Goal: Task Accomplishment & Management: Use online tool/utility

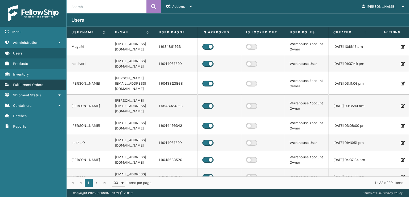
click at [26, 83] on span "Fulfillment Orders" at bounding box center [28, 84] width 30 height 5
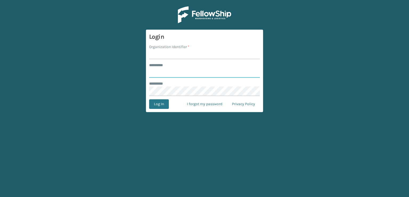
type input "***"
click at [158, 56] on input "Organization Identifier *" at bounding box center [204, 55] width 111 height 10
type input "sleepgeekz warehouse"
click at [157, 103] on button "Log In" at bounding box center [159, 104] width 20 height 10
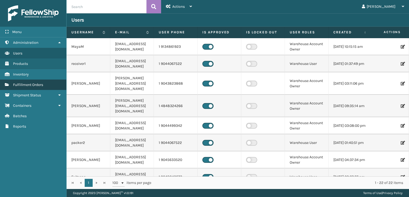
click at [22, 82] on span "Fulfillment Orders" at bounding box center [28, 84] width 30 height 5
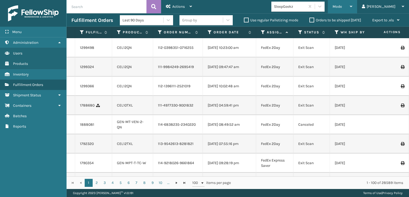
click at [352, 2] on div "Mode" at bounding box center [343, 6] width 20 height 13
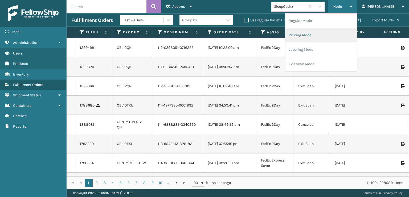
click at [328, 32] on li "Picking Mode" at bounding box center [320, 35] width 71 height 14
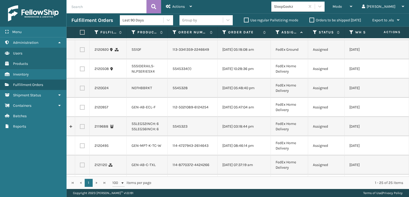
scroll to position [27, 0]
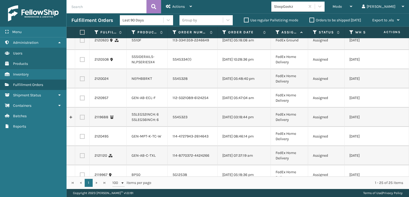
click at [81, 62] on label at bounding box center [82, 59] width 5 height 5
click at [80, 60] on input "checkbox" at bounding box center [80, 58] width 0 height 3
checkbox input "true"
click at [81, 81] on label at bounding box center [82, 78] width 5 height 5
click at [80, 80] on input "checkbox" at bounding box center [80, 77] width 0 height 3
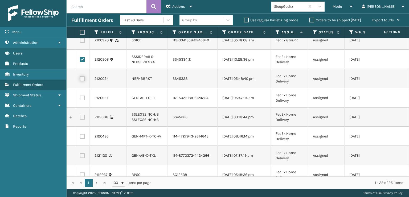
checkbox input "true"
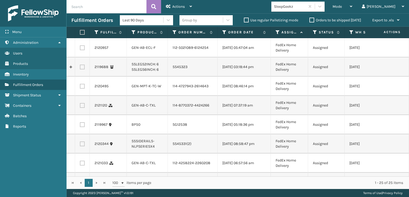
scroll to position [80, 0]
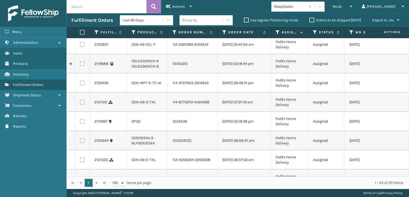
click at [83, 66] on label at bounding box center [82, 63] width 5 height 5
click at [80, 65] on input "checkbox" at bounding box center [80, 62] width 0 height 3
checkbox input "true"
click at [81, 85] on label at bounding box center [82, 82] width 5 height 5
click at [80, 84] on input "checkbox" at bounding box center [80, 81] width 0 height 3
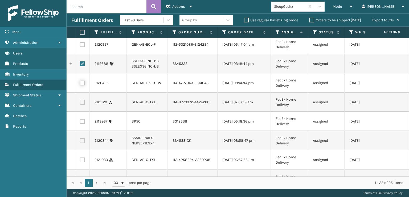
checkbox input "true"
click at [83, 124] on label at bounding box center [82, 121] width 5 height 5
click at [80, 122] on input "checkbox" at bounding box center [80, 120] width 0 height 3
checkbox input "true"
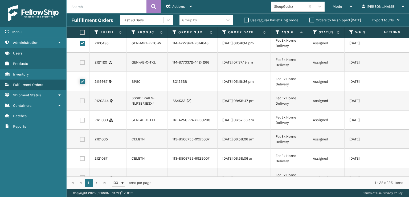
scroll to position [133, 0]
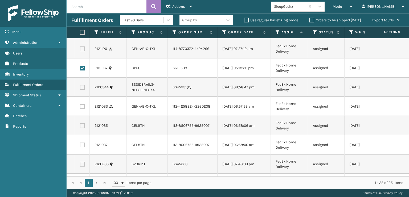
click at [83, 89] on label at bounding box center [82, 87] width 5 height 5
click at [80, 88] on input "checkbox" at bounding box center [80, 86] width 0 height 3
checkbox input "true"
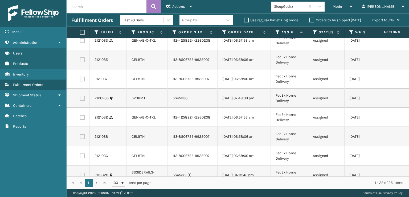
scroll to position [240, 0]
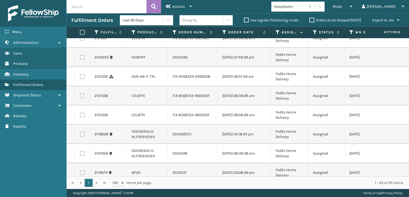
click at [82, 60] on label at bounding box center [82, 57] width 5 height 5
click at [80, 58] on input "checkbox" at bounding box center [80, 56] width 0 height 3
checkbox input "true"
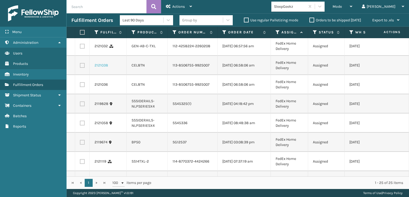
scroll to position [320, 0]
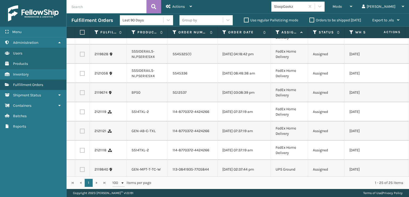
click at [82, 56] on label at bounding box center [82, 54] width 5 height 5
click at [80, 55] on input "checkbox" at bounding box center [80, 53] width 0 height 3
checkbox input "true"
click at [82, 76] on label at bounding box center [82, 73] width 5 height 5
click at [80, 74] on input "checkbox" at bounding box center [80, 72] width 0 height 3
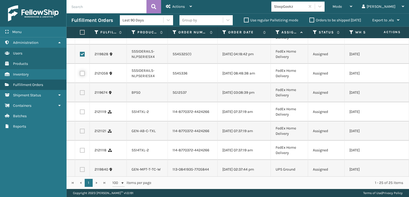
checkbox input "true"
click at [82, 95] on label at bounding box center [82, 92] width 5 height 5
click at [80, 93] on input "checkbox" at bounding box center [80, 91] width 0 height 3
checkbox input "true"
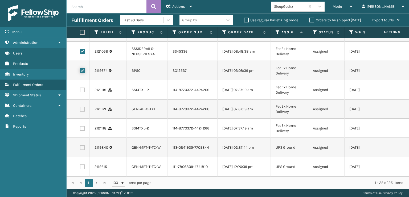
scroll to position [390, 0]
click at [83, 164] on label at bounding box center [82, 166] width 5 height 5
click at [80, 164] on input "checkbox" at bounding box center [80, 165] width 0 height 3
checkbox input "true"
click at [81, 145] on label at bounding box center [82, 147] width 5 height 5
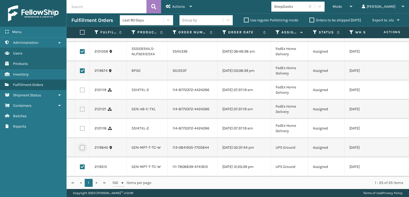
click at [80, 145] on input "checkbox" at bounding box center [80, 146] width 0 height 3
checkbox input "true"
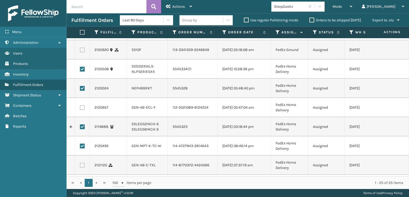
scroll to position [0, 0]
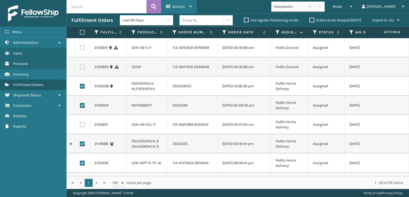
click at [181, 6] on span "Actions" at bounding box center [178, 6] width 13 height 5
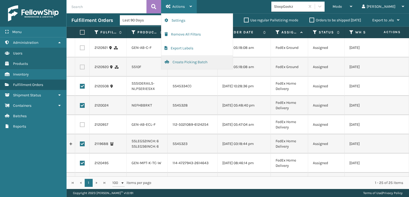
click at [181, 62] on button "Create Picking Batch" at bounding box center [196, 62] width 71 height 14
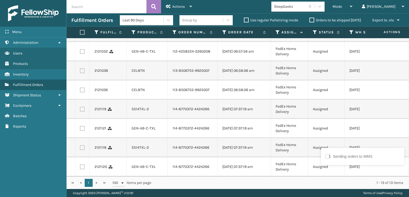
scroll to position [157, 0]
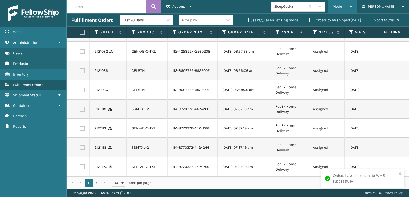
click at [342, 7] on span "Mode" at bounding box center [337, 6] width 9 height 5
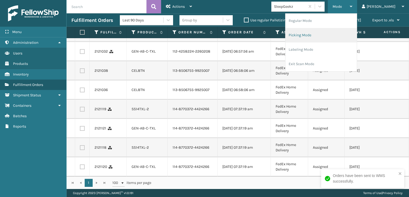
click at [321, 33] on li "Picking Mode" at bounding box center [320, 35] width 71 height 14
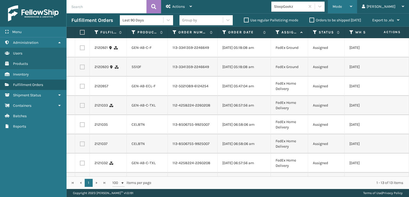
click at [354, 5] on div "Mode Regular Mode Picking Mode Labeling Mode Exit Scan Mode" at bounding box center [342, 6] width 29 height 13
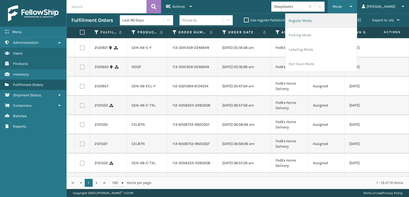
click at [328, 22] on li "Regular Mode" at bounding box center [320, 21] width 71 height 14
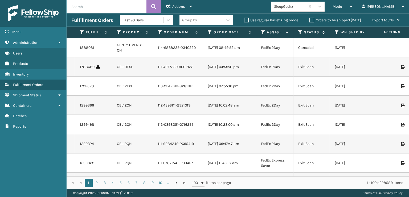
click at [299, 32] on icon at bounding box center [300, 32] width 4 height 5
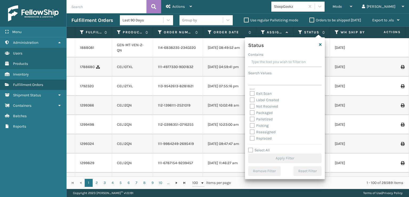
scroll to position [27, 0]
click at [251, 116] on label "Picking" at bounding box center [259, 116] width 19 height 5
click at [250, 116] on input "Picking" at bounding box center [250, 114] width 0 height 3
checkbox input "true"
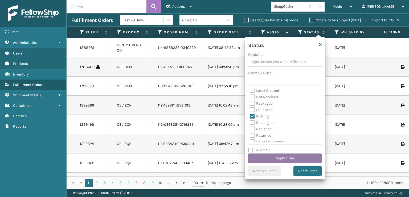
click at [271, 158] on button "Apply Filter" at bounding box center [284, 158] width 73 height 10
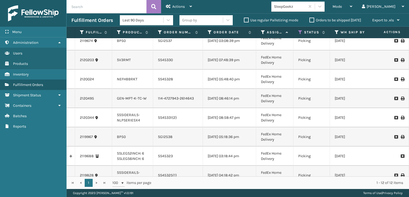
scroll to position [0, 0]
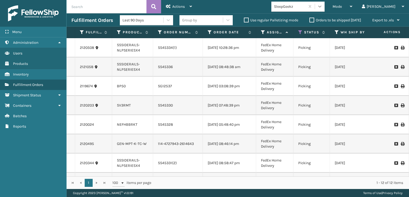
click at [322, 5] on icon at bounding box center [319, 6] width 5 height 5
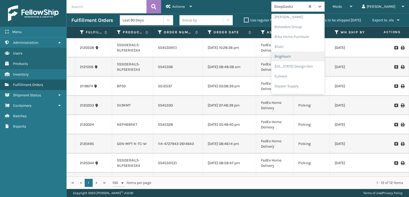
scroll to position [107, 0]
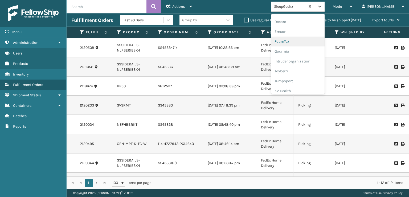
click at [310, 40] on div "FoamTex" at bounding box center [297, 41] width 53 height 10
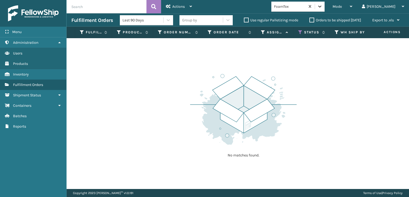
click at [322, 4] on icon at bounding box center [319, 6] width 5 height 5
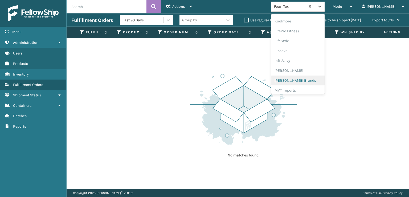
scroll to position [195, 0]
click at [303, 69] on div "Milliard Brands" at bounding box center [297, 71] width 53 height 10
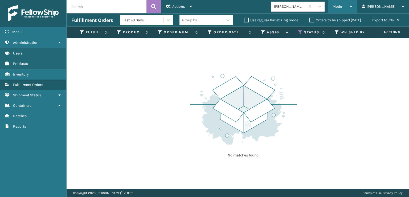
click at [342, 6] on span "Mode" at bounding box center [337, 6] width 9 height 5
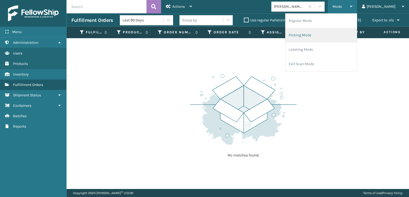
click at [321, 35] on li "Picking Mode" at bounding box center [320, 35] width 71 height 14
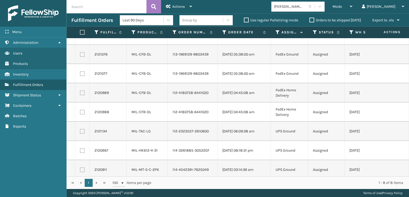
scroll to position [19, 0]
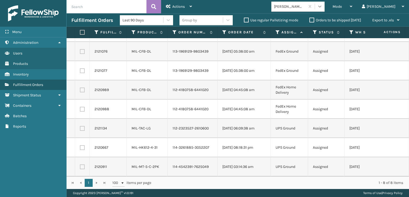
click at [321, 6] on icon at bounding box center [319, 7] width 3 height 2
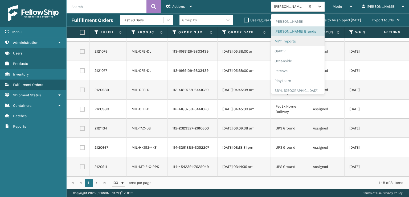
scroll to position [267, 0]
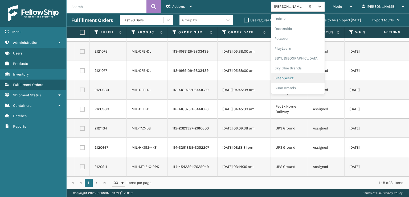
click at [308, 78] on div "SleepGeekz" at bounding box center [297, 78] width 53 height 10
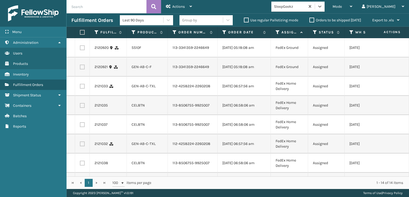
click at [82, 32] on label at bounding box center [81, 32] width 3 height 5
click at [80, 32] on input "checkbox" at bounding box center [80, 32] width 0 height 3
checkbox input "true"
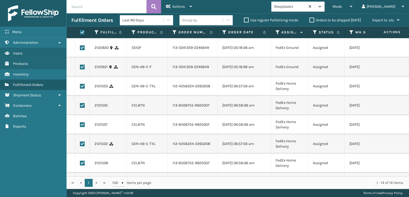
checkbox input "true"
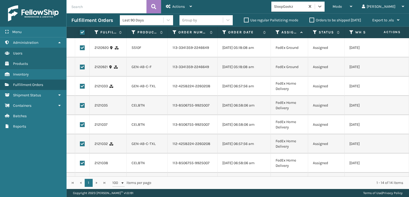
checkbox input "true"
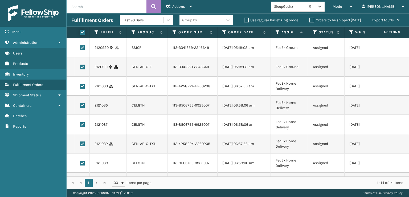
checkbox input "true"
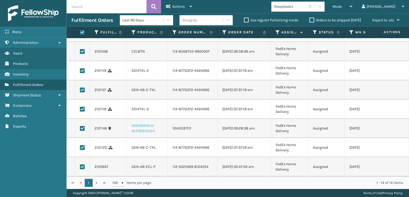
scroll to position [176, 0]
click at [82, 126] on label at bounding box center [82, 128] width 5 height 5
click at [80, 126] on input "checkbox" at bounding box center [80, 127] width 0 height 3
checkbox input "false"
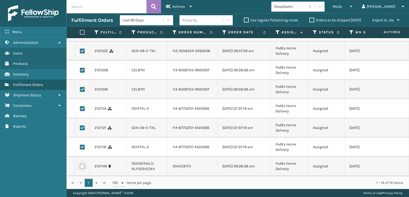
scroll to position [0, 0]
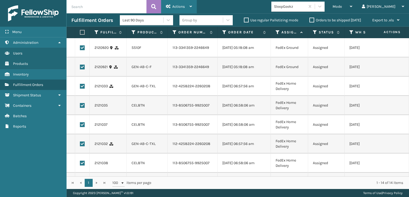
click at [180, 4] on div "Actions" at bounding box center [179, 6] width 26 height 13
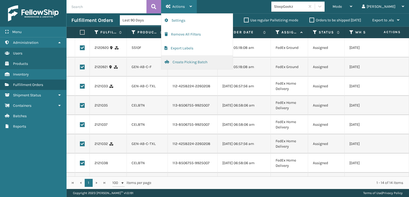
click at [185, 62] on button "Create Picking Batch" at bounding box center [196, 62] width 71 height 14
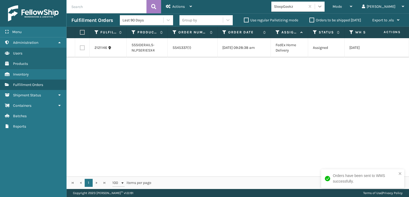
click at [322, 5] on icon at bounding box center [319, 6] width 5 height 5
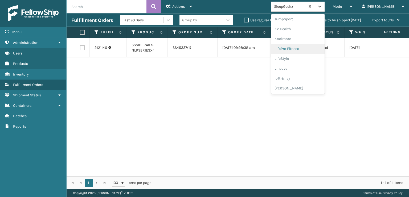
scroll to position [195, 0]
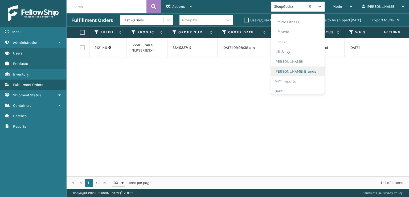
click at [312, 70] on div "Milliard Brands" at bounding box center [297, 71] width 53 height 10
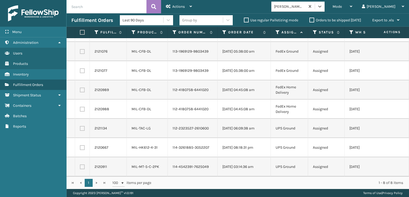
scroll to position [0, 0]
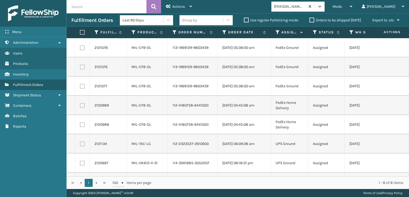
click at [83, 32] on label at bounding box center [81, 32] width 3 height 5
click at [80, 32] on input "checkbox" at bounding box center [80, 32] width 0 height 3
checkbox input "true"
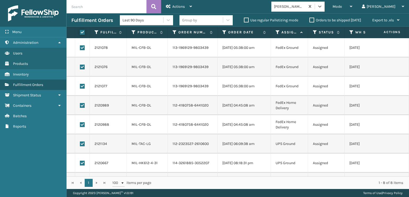
checkbox input "true"
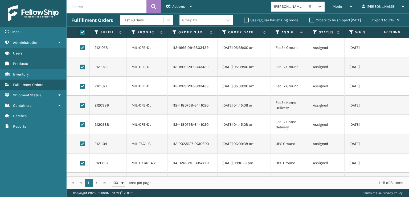
checkbox input "true"
click at [178, 6] on span "Actions" at bounding box center [178, 6] width 13 height 5
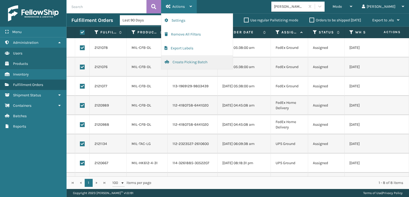
click at [186, 62] on button "Create Picking Batch" at bounding box center [196, 62] width 71 height 14
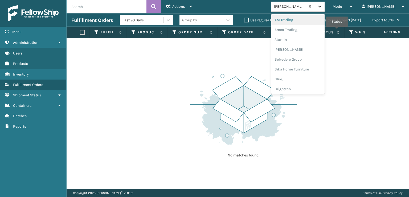
click at [322, 6] on icon at bounding box center [319, 6] width 5 height 5
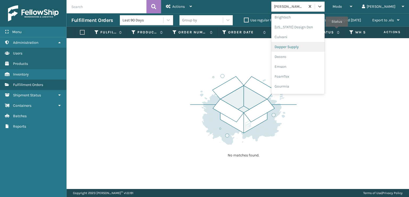
scroll to position [80, 0]
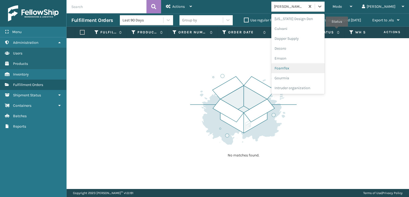
click at [307, 67] on div "FoamTex" at bounding box center [297, 68] width 53 height 10
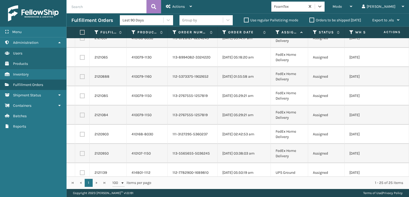
scroll to position [0, 0]
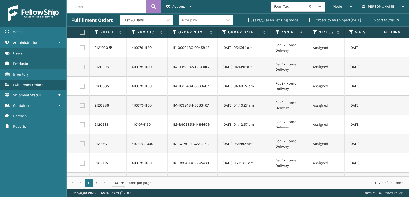
click at [81, 33] on label at bounding box center [81, 32] width 3 height 5
click at [80, 33] on input "checkbox" at bounding box center [80, 32] width 0 height 3
checkbox input "true"
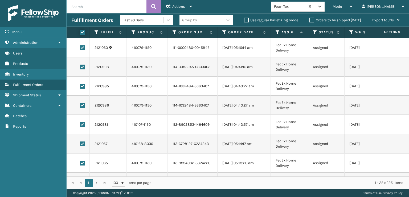
checkbox input "true"
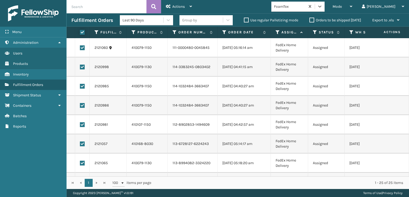
checkbox input "true"
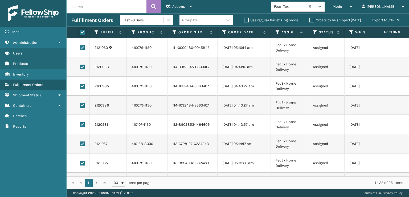
checkbox input "true"
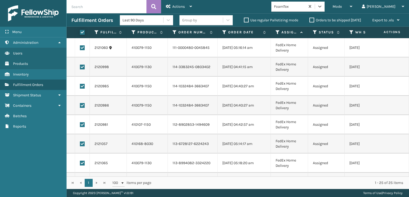
checkbox input "true"
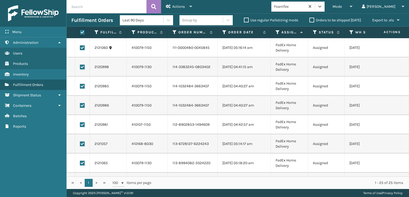
checkbox input "true"
click at [181, 7] on span "Actions" at bounding box center [178, 6] width 13 height 5
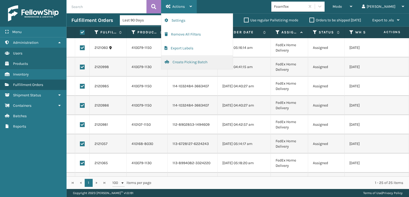
click at [189, 62] on button "Create Picking Batch" at bounding box center [196, 62] width 71 height 14
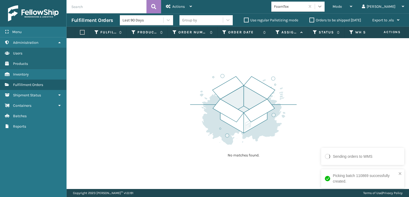
click at [321, 6] on icon at bounding box center [319, 7] width 3 height 2
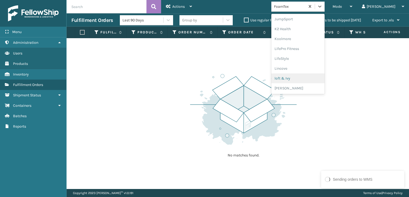
scroll to position [195, 0]
click at [308, 70] on div "Milliard Brands" at bounding box center [297, 71] width 53 height 10
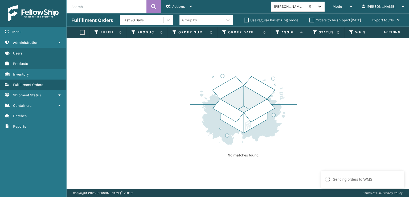
click at [321, 7] on icon at bounding box center [319, 7] width 3 height 2
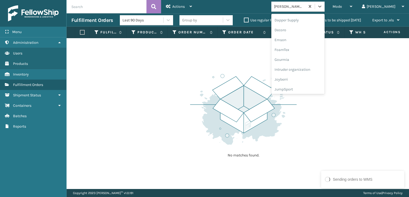
scroll to position [107, 0]
click at [308, 41] on div "FoamTex" at bounding box center [297, 41] width 53 height 10
click at [322, 7] on icon at bounding box center [319, 6] width 5 height 5
click at [303, 76] on div "SleepGeekz" at bounding box center [297, 78] width 53 height 10
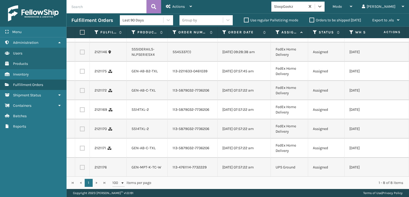
scroll to position [38, 0]
click at [342, 5] on span "Mode" at bounding box center [337, 6] width 9 height 5
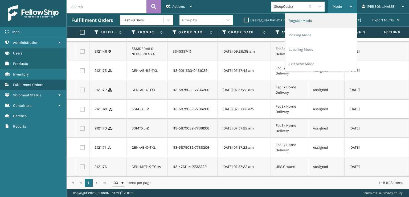
click at [317, 22] on li "Regular Mode" at bounding box center [320, 21] width 71 height 14
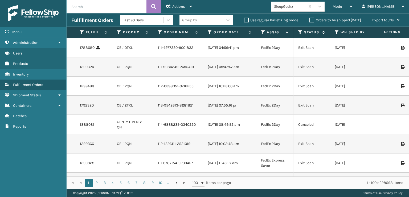
click at [300, 32] on icon at bounding box center [300, 32] width 4 height 5
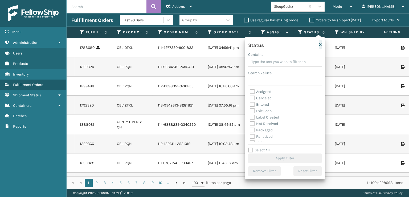
click at [322, 43] on div "Status" at bounding box center [285, 45] width 80 height 11
click at [321, 44] on icon "button" at bounding box center [320, 45] width 3 height 4
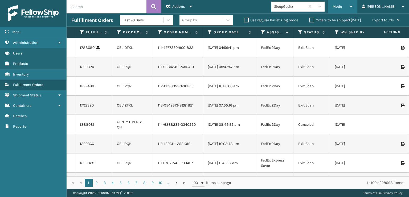
click at [352, 9] on div "Mode" at bounding box center [343, 6] width 20 height 13
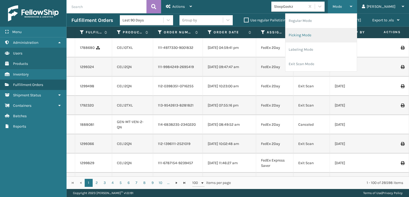
click at [317, 33] on li "Picking Mode" at bounding box center [320, 35] width 71 height 14
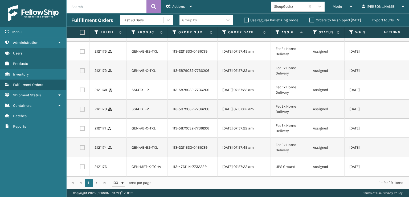
scroll to position [61, 0]
click at [83, 32] on label at bounding box center [81, 32] width 3 height 5
click at [80, 32] on input "checkbox" at bounding box center [80, 32] width 0 height 3
checkbox input "true"
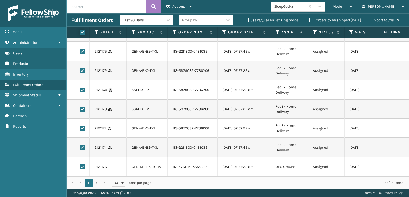
checkbox input "true"
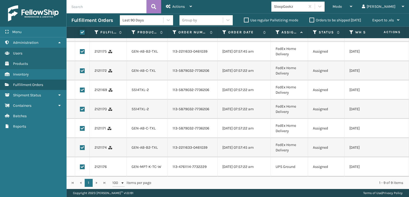
checkbox input "true"
click at [81, 164] on label at bounding box center [82, 166] width 5 height 5
click at [80, 164] on input "checkbox" at bounding box center [80, 165] width 0 height 3
checkbox input "false"
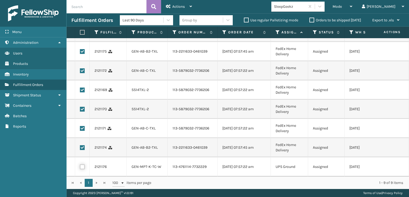
checkbox input "false"
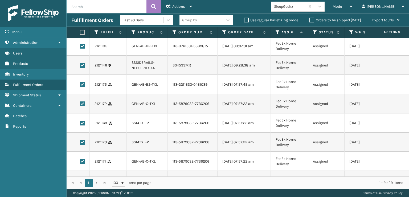
scroll to position [0, 0]
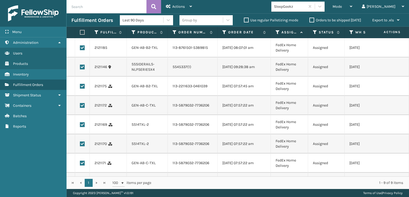
click at [82, 69] on label at bounding box center [82, 66] width 5 height 5
click at [80, 68] on input "checkbox" at bounding box center [80, 65] width 0 height 3
checkbox input "false"
click at [179, 6] on span "Actions" at bounding box center [178, 6] width 13 height 5
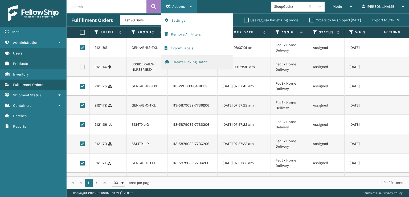
click at [184, 62] on button "Create Picking Batch" at bounding box center [196, 62] width 71 height 14
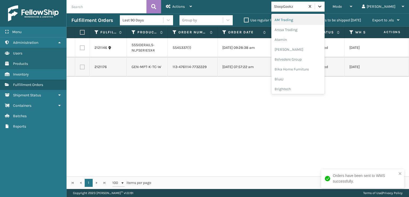
click at [322, 8] on icon at bounding box center [319, 6] width 5 height 5
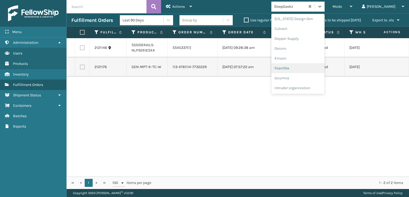
click at [307, 66] on div "FoamTex" at bounding box center [297, 68] width 53 height 10
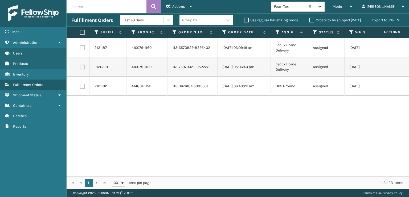
click at [322, 8] on icon at bounding box center [319, 6] width 5 height 5
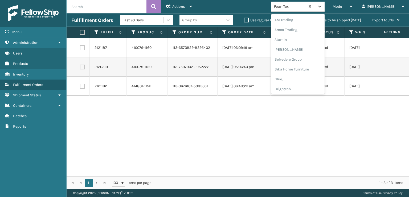
scroll to position [62, 0]
click at [308, 88] on div "FoamTex" at bounding box center [297, 86] width 53 height 10
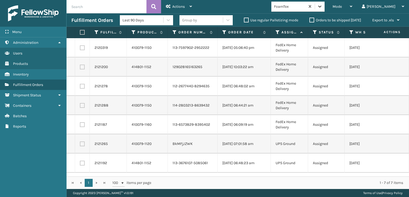
click at [322, 7] on icon at bounding box center [319, 6] width 5 height 5
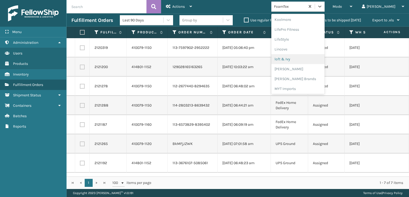
scroll to position [195, 0]
click at [301, 71] on div "Milliard Brands" at bounding box center [297, 71] width 53 height 10
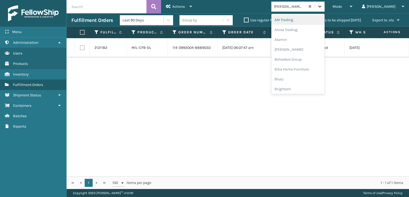
click at [322, 5] on icon at bounding box center [319, 6] width 5 height 5
click at [305, 77] on div "SleepGeekz" at bounding box center [297, 78] width 53 height 10
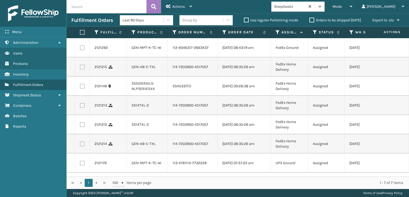
scroll to position [0, 0]
drag, startPoint x: 360, startPoint y: 5, endPoint x: 361, endPoint y: 9, distance: 4.8
click at [342, 5] on span "Mode" at bounding box center [337, 6] width 9 height 5
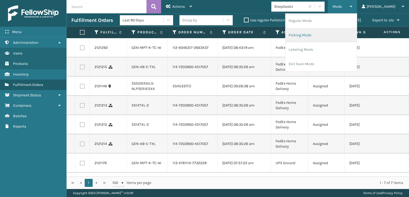
click at [317, 33] on li "Picking Mode" at bounding box center [320, 35] width 71 height 14
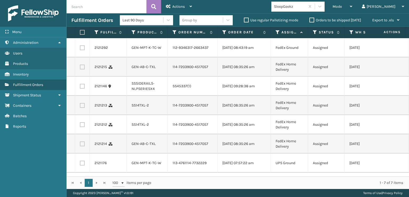
scroll to position [16, 0]
click at [322, 7] on icon at bounding box center [319, 6] width 5 height 5
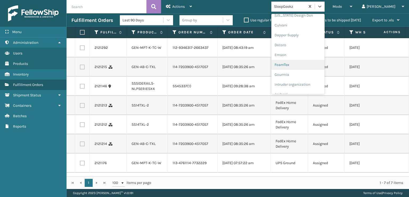
scroll to position [81, 0]
click at [302, 67] on div "FoamTex" at bounding box center [297, 67] width 53 height 10
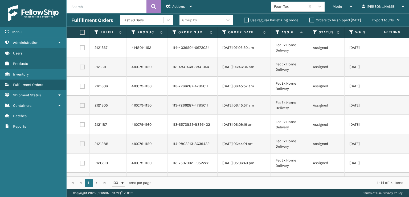
click at [83, 32] on label at bounding box center [81, 32] width 3 height 5
click at [80, 32] on input "checkbox" at bounding box center [80, 32] width 0 height 3
checkbox input "true"
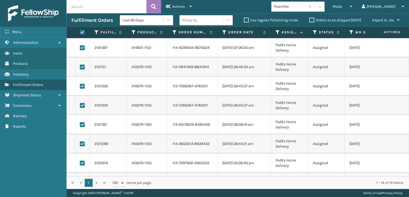
checkbox input "true"
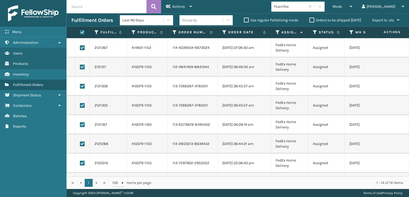
checkbox input "true"
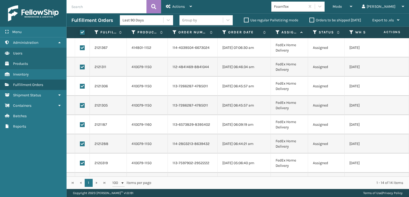
checkbox input "true"
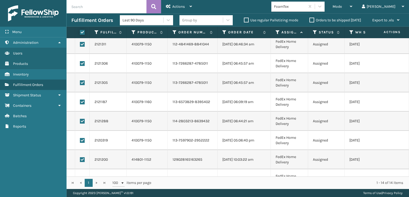
scroll to position [134, 0]
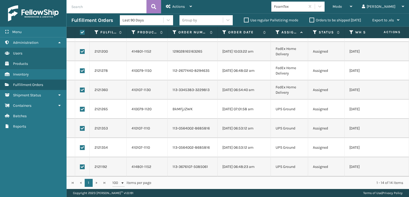
click at [81, 107] on label at bounding box center [82, 109] width 5 height 5
click at [80, 107] on input "checkbox" at bounding box center [80, 108] width 0 height 3
checkbox input "false"
drag, startPoint x: 81, startPoint y: 124, endPoint x: 81, endPoint y: 127, distance: 3.2
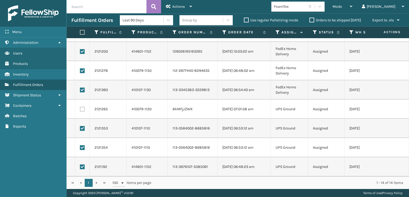
click at [81, 126] on label at bounding box center [82, 128] width 5 height 5
click at [80, 126] on input "checkbox" at bounding box center [80, 127] width 0 height 3
checkbox input "false"
click at [83, 139] on td at bounding box center [82, 147] width 15 height 19
click at [83, 145] on label at bounding box center [82, 147] width 5 height 5
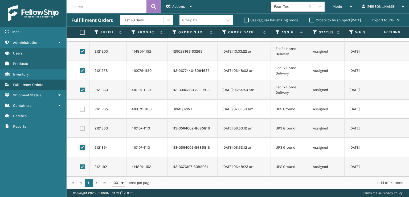
click at [80, 145] on input "checkbox" at bounding box center [80, 146] width 0 height 3
checkbox input "false"
click at [82, 164] on label at bounding box center [82, 166] width 5 height 5
click at [80, 164] on input "checkbox" at bounding box center [80, 165] width 0 height 3
checkbox input "false"
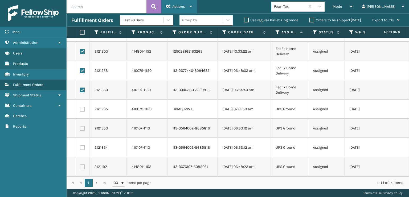
click at [177, 5] on span "Actions" at bounding box center [178, 6] width 13 height 5
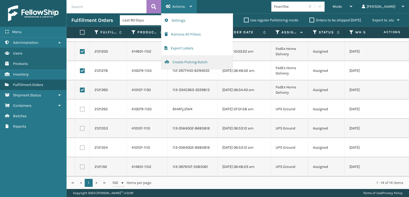
click at [182, 62] on button "Create Picking Batch" at bounding box center [196, 62] width 71 height 14
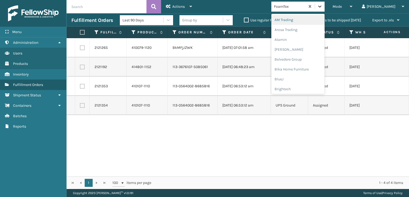
click at [322, 5] on icon at bounding box center [319, 6] width 5 height 5
click at [352, 7] on div "Mode" at bounding box center [343, 6] width 20 height 13
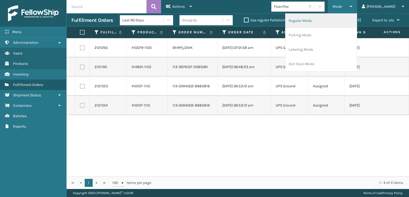
click at [322, 20] on li "Regular Mode" at bounding box center [320, 21] width 71 height 14
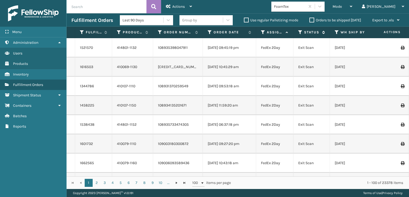
click at [301, 31] on icon at bounding box center [300, 32] width 4 height 5
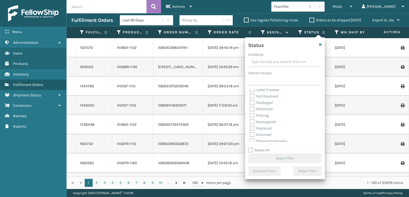
scroll to position [30, 0]
click at [251, 111] on label "Picking" at bounding box center [259, 113] width 19 height 5
click at [250, 111] on input "Picking" at bounding box center [250, 111] width 0 height 3
checkbox input "true"
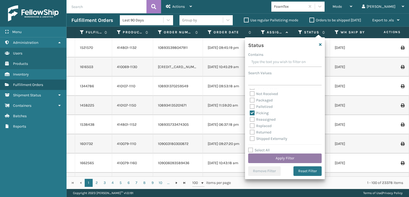
click at [267, 160] on button "Apply Filter" at bounding box center [284, 158] width 73 height 10
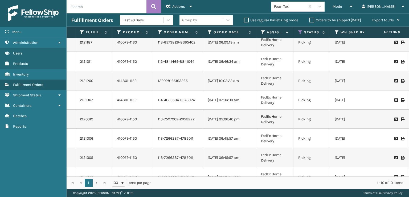
scroll to position [0, 0]
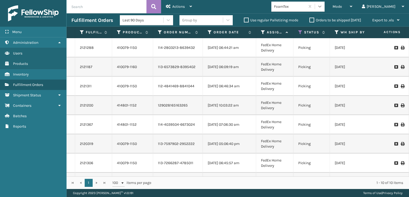
click at [322, 7] on icon at bounding box center [319, 6] width 5 height 5
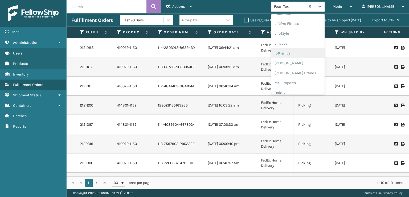
scroll to position [222, 0]
click at [301, 44] on div "Milliard Brands" at bounding box center [297, 45] width 53 height 10
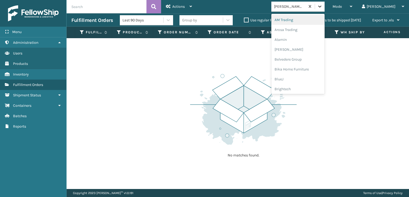
click at [322, 9] on icon at bounding box center [319, 6] width 5 height 5
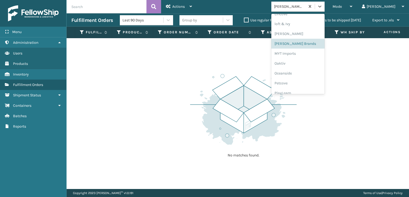
scroll to position [267, 0]
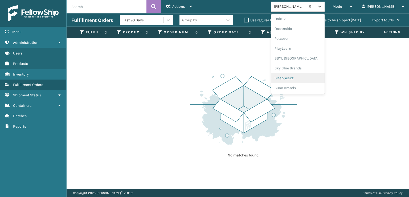
click at [307, 78] on div "SleepGeekz" at bounding box center [297, 78] width 53 height 10
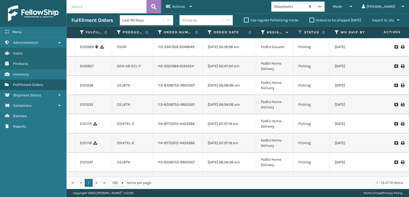
scroll to position [0, 0]
click at [342, 5] on span "Mode" at bounding box center [337, 6] width 9 height 5
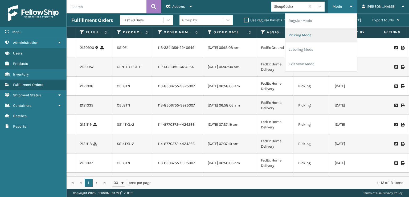
click at [320, 35] on li "Picking Mode" at bounding box center [320, 35] width 71 height 14
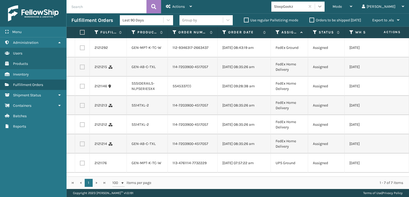
click at [322, 5] on icon at bounding box center [319, 6] width 5 height 5
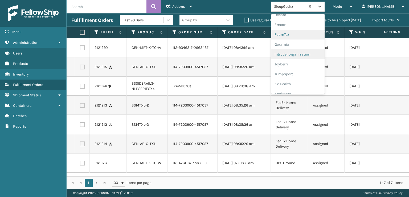
scroll to position [107, 0]
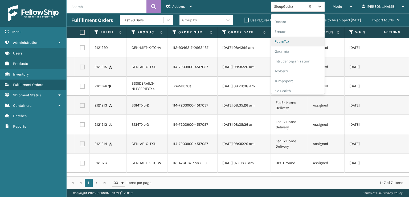
click at [301, 39] on div "FoamTex" at bounding box center [297, 41] width 53 height 10
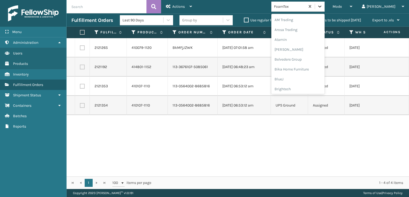
click at [322, 5] on icon at bounding box center [319, 6] width 5 height 5
click at [315, 69] on div "Milliard Brands" at bounding box center [297, 71] width 53 height 10
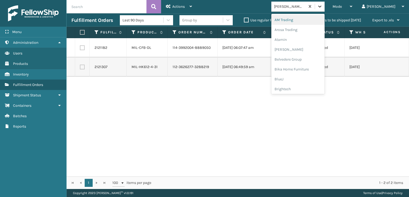
click at [322, 6] on icon at bounding box center [319, 6] width 5 height 5
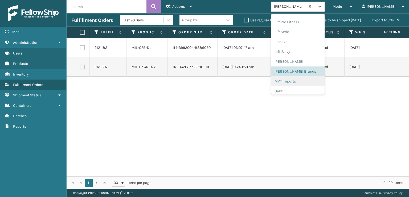
scroll to position [248, 0]
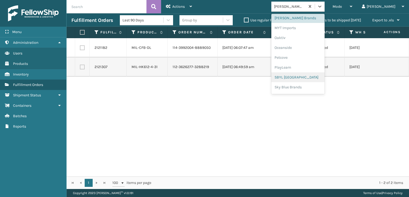
click at [308, 78] on div "SBYL USA" at bounding box center [297, 77] width 53 height 10
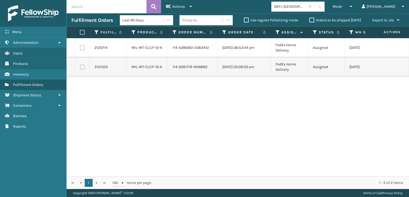
click at [83, 33] on label at bounding box center [81, 32] width 3 height 5
click at [80, 33] on input "checkbox" at bounding box center [80, 32] width 0 height 3
checkbox input "true"
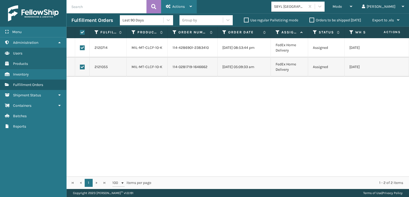
click at [174, 6] on span "Actions" at bounding box center [178, 6] width 13 height 5
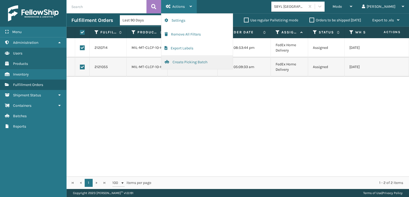
click at [181, 62] on button "Create Picking Batch" at bounding box center [196, 62] width 71 height 14
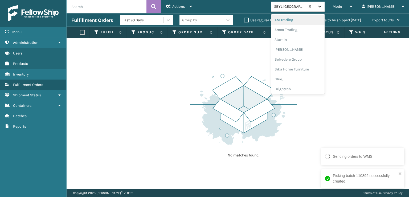
click at [325, 10] on div at bounding box center [320, 7] width 10 height 10
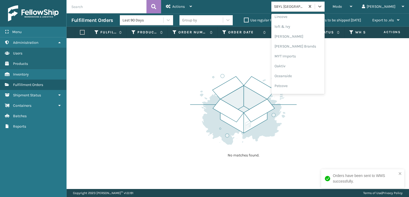
scroll to position [222, 0]
click at [308, 44] on div "Milliard Brands" at bounding box center [297, 45] width 53 height 10
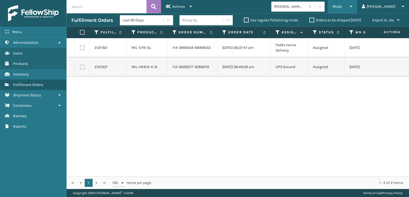
click at [342, 7] on span "Mode" at bounding box center [337, 6] width 9 height 5
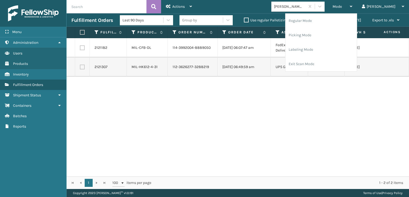
click at [205, 122] on div "2121182 MIL-CFB-DL 114-3992004-8889050 10/07/2025 06:07:47 am FedEx Home Delive…" at bounding box center [238, 107] width 342 height 138
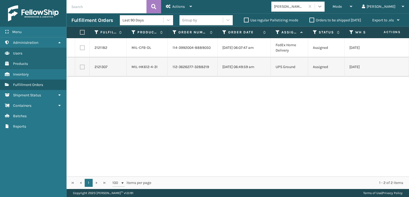
click at [322, 4] on icon at bounding box center [319, 6] width 5 height 5
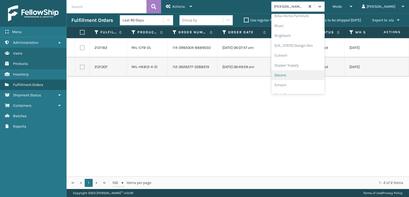
scroll to position [80, 0]
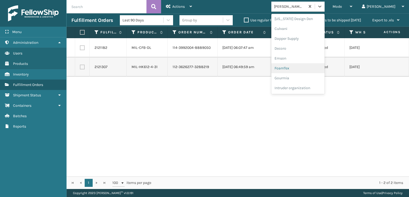
click at [303, 68] on div "FoamTex" at bounding box center [297, 68] width 53 height 10
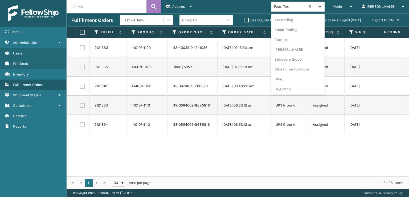
click at [321, 6] on icon at bounding box center [319, 7] width 3 height 2
click at [309, 84] on div "FoamTex" at bounding box center [297, 86] width 53 height 10
click at [322, 5] on icon at bounding box center [319, 6] width 5 height 5
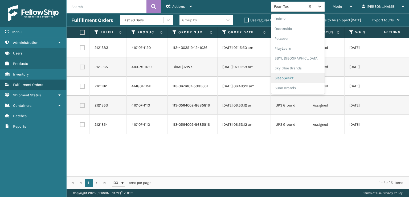
click at [307, 77] on div "SleepGeekz" at bounding box center [297, 78] width 53 height 10
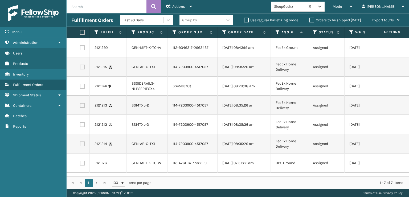
scroll to position [0, 0]
click at [342, 6] on span "Mode" at bounding box center [337, 6] width 9 height 5
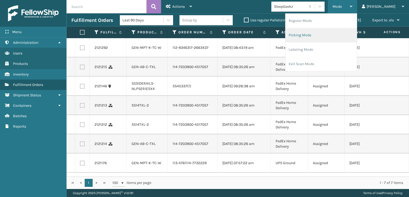
click at [320, 34] on li "Picking Mode" at bounding box center [320, 35] width 71 height 14
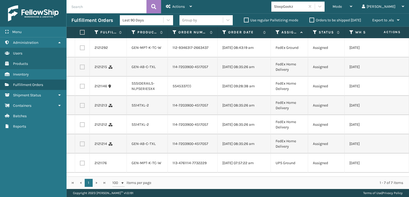
click at [83, 48] on label at bounding box center [82, 47] width 5 height 5
click at [80, 48] on input "checkbox" at bounding box center [80, 46] width 0 height 3
checkbox input "true"
click at [81, 69] on label at bounding box center [82, 66] width 5 height 5
click at [80, 68] on input "checkbox" at bounding box center [80, 65] width 0 height 3
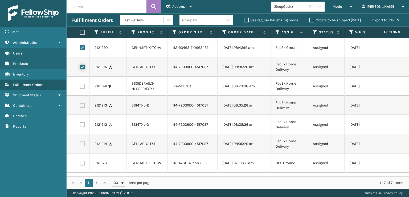
checkbox input "true"
click at [83, 108] on label at bounding box center [82, 105] width 5 height 5
click at [80, 106] on input "checkbox" at bounding box center [80, 104] width 0 height 3
checkbox input "true"
click at [82, 127] on label at bounding box center [82, 124] width 5 height 5
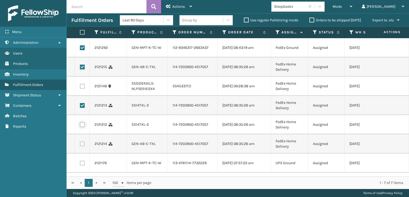
click at [80, 125] on input "checkbox" at bounding box center [80, 123] width 0 height 3
checkbox input "true"
click at [81, 146] on label at bounding box center [82, 143] width 5 height 5
click at [80, 145] on input "checkbox" at bounding box center [80, 142] width 0 height 3
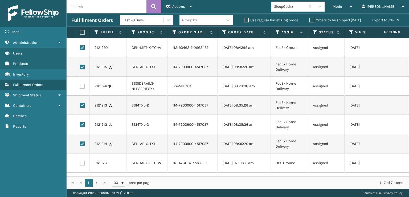
click at [81, 141] on label at bounding box center [82, 143] width 5 height 5
click at [80, 141] on input "checkbox" at bounding box center [80, 142] width 0 height 3
checkbox input "false"
click at [81, 122] on label at bounding box center [82, 124] width 5 height 5
click at [80, 122] on input "checkbox" at bounding box center [80, 123] width 0 height 3
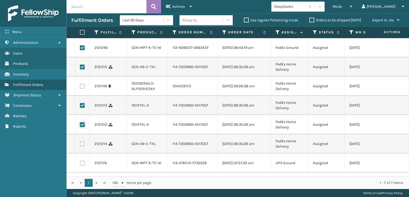
checkbox input "false"
click at [82, 103] on label at bounding box center [82, 105] width 5 height 5
click at [80, 103] on input "checkbox" at bounding box center [80, 104] width 0 height 3
checkbox input "false"
click at [82, 64] on label at bounding box center [82, 66] width 5 height 5
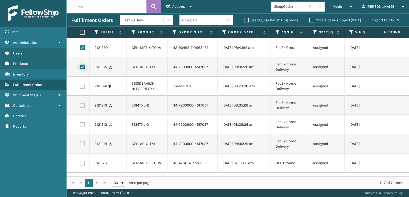
click at [80, 64] on input "checkbox" at bounding box center [80, 65] width 0 height 3
checkbox input "false"
click at [81, 47] on label at bounding box center [82, 47] width 5 height 5
click at [80, 47] on input "checkbox" at bounding box center [80, 46] width 0 height 3
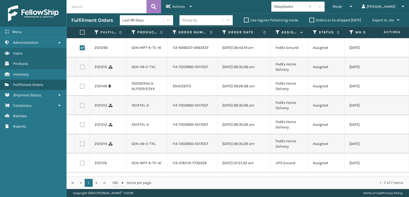
checkbox input "false"
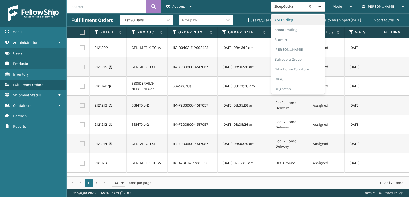
click at [322, 5] on icon at bounding box center [319, 6] width 5 height 5
click at [306, 78] on div "SleepGeekz" at bounding box center [297, 78] width 53 height 10
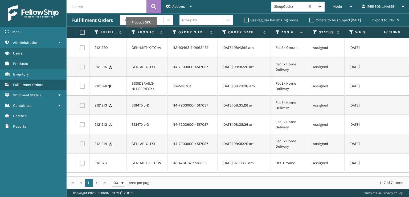
click at [321, 6] on icon at bounding box center [319, 7] width 3 height 2
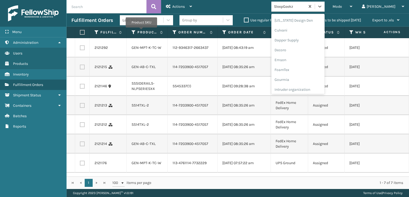
scroll to position [133, 0]
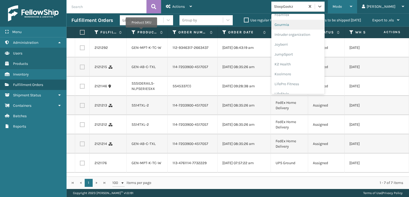
drag, startPoint x: 361, startPoint y: 2, endPoint x: 362, endPoint y: 5, distance: 3.3
click at [352, 4] on div "Mode" at bounding box center [343, 6] width 20 height 13
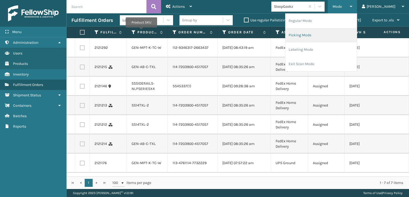
click at [321, 34] on li "Picking Mode" at bounding box center [320, 35] width 71 height 14
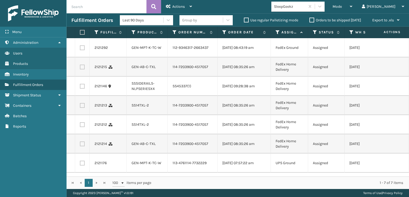
scroll to position [16, 0]
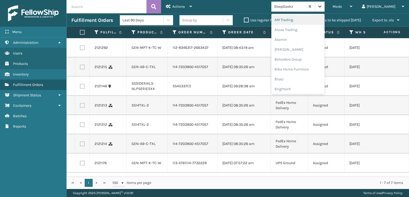
click at [325, 3] on div at bounding box center [320, 7] width 10 height 10
click at [307, 67] on div "FoamTex" at bounding box center [297, 68] width 53 height 10
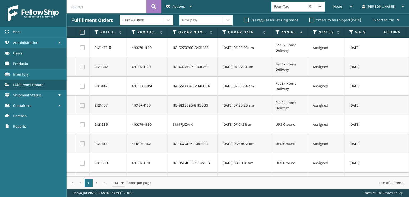
click at [81, 107] on label at bounding box center [82, 105] width 5 height 5
click at [80, 106] on input "checkbox" at bounding box center [80, 104] width 0 height 3
checkbox input "true"
click at [83, 84] on label at bounding box center [82, 86] width 5 height 5
click at [80, 84] on input "checkbox" at bounding box center [80, 85] width 0 height 3
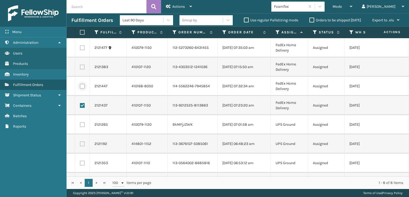
checkbox input "true"
click at [81, 66] on label at bounding box center [82, 66] width 5 height 5
click at [80, 66] on input "checkbox" at bounding box center [80, 65] width 0 height 3
checkbox input "true"
click at [82, 46] on label at bounding box center [82, 47] width 5 height 5
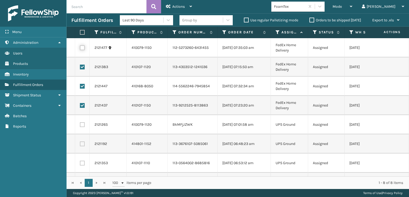
click at [80, 46] on input "checkbox" at bounding box center [80, 46] width 0 height 3
checkbox input "true"
click at [183, 4] on span "Actions" at bounding box center [178, 6] width 13 height 5
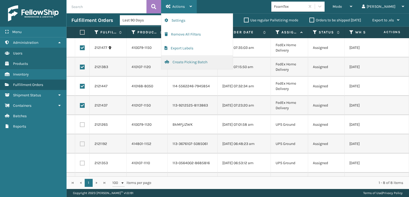
click at [186, 61] on button "Create Picking Batch" at bounding box center [196, 62] width 71 height 14
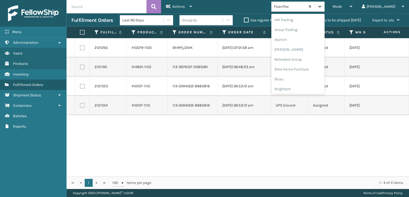
click at [322, 4] on icon at bounding box center [319, 6] width 5 height 5
click at [304, 76] on div "SleepGeekz" at bounding box center [297, 78] width 53 height 10
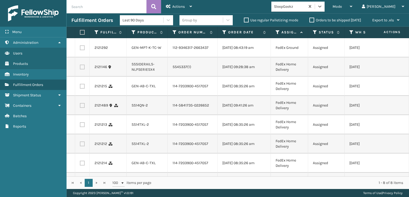
click at [82, 88] on label at bounding box center [82, 86] width 5 height 5
click at [80, 87] on input "checkbox" at bounding box center [80, 85] width 0 height 3
checkbox input "true"
click at [82, 108] on label at bounding box center [82, 105] width 5 height 5
click at [80, 106] on input "checkbox" at bounding box center [80, 104] width 0 height 3
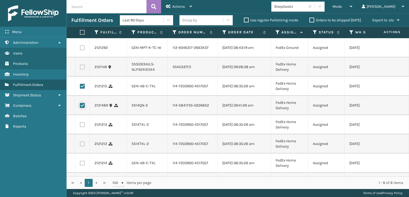
checkbox input "true"
click at [82, 127] on label at bounding box center [82, 124] width 5 height 5
click at [80, 125] on input "checkbox" at bounding box center [80, 123] width 0 height 3
checkbox input "true"
click at [82, 146] on label at bounding box center [82, 143] width 5 height 5
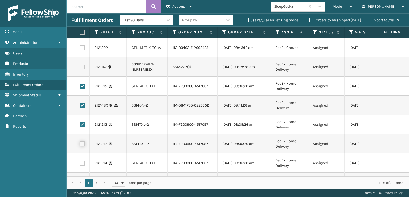
click at [80, 145] on input "checkbox" at bounding box center [80, 142] width 0 height 3
checkbox input "true"
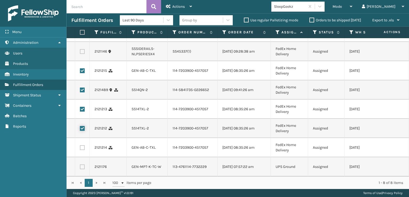
scroll to position [38, 0]
click at [82, 145] on label at bounding box center [82, 147] width 5 height 5
click at [80, 145] on input "checkbox" at bounding box center [80, 146] width 0 height 3
checkbox input "true"
click at [177, 5] on span "Actions" at bounding box center [178, 6] width 13 height 5
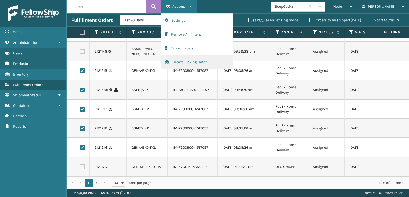
click at [178, 61] on button "Create Picking Batch" at bounding box center [196, 62] width 71 height 14
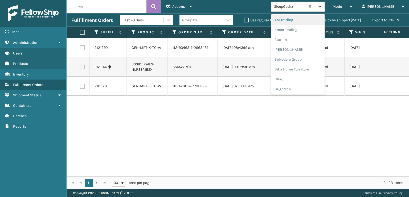
click at [322, 8] on icon at bounding box center [319, 6] width 5 height 5
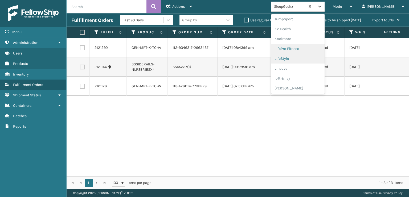
scroll to position [195, 0]
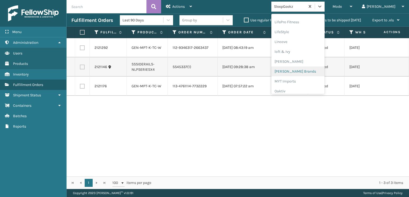
click at [310, 70] on div "Milliard Brands" at bounding box center [297, 71] width 53 height 10
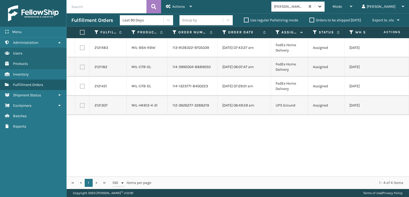
click at [322, 5] on icon at bounding box center [319, 6] width 5 height 5
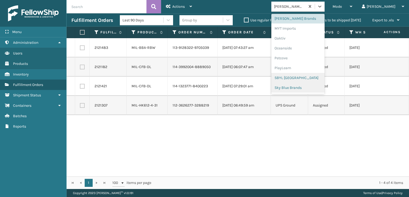
scroll to position [267, 0]
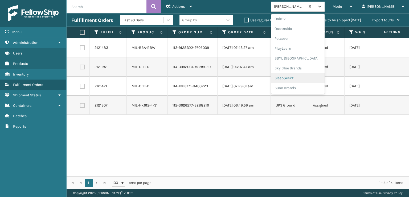
click at [309, 78] on div "SleepGeekz" at bounding box center [297, 78] width 53 height 10
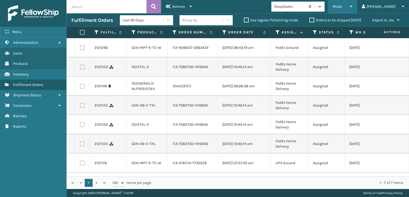
click at [342, 6] on span "Mode" at bounding box center [337, 6] width 9 height 5
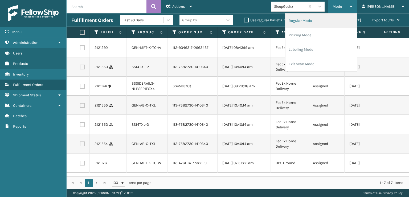
click at [320, 19] on li "Regular Mode" at bounding box center [320, 21] width 71 height 14
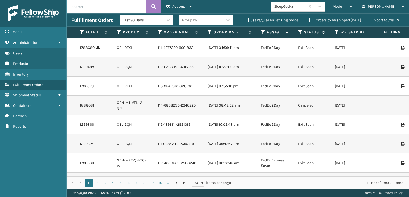
click at [299, 34] on icon at bounding box center [300, 32] width 4 height 5
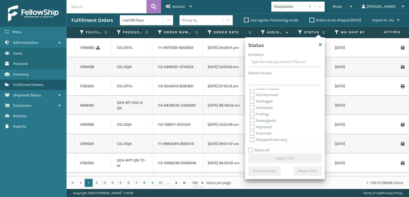
scroll to position [30, 0]
click at [252, 112] on label "Picking" at bounding box center [259, 113] width 19 height 5
click at [250, 112] on input "Picking" at bounding box center [250, 111] width 0 height 3
checkbox input "true"
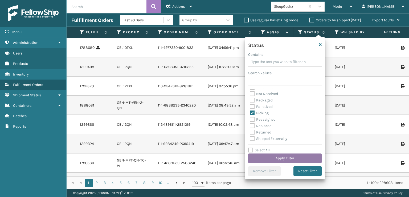
click at [279, 156] on button "Apply Filter" at bounding box center [284, 158] width 73 height 10
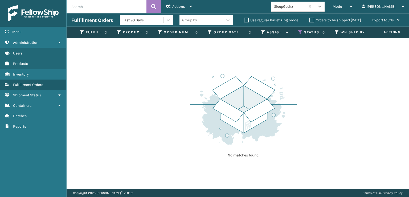
click at [322, 6] on icon at bounding box center [319, 6] width 5 height 5
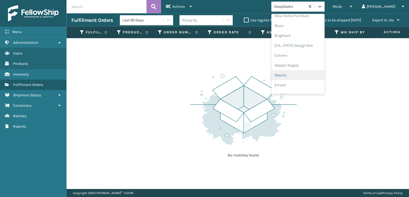
scroll to position [80, 0]
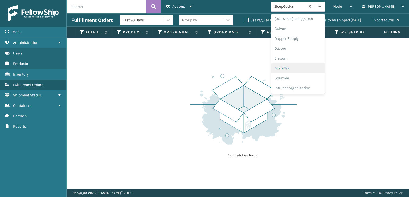
click at [306, 68] on div "FoamTex" at bounding box center [297, 68] width 53 height 10
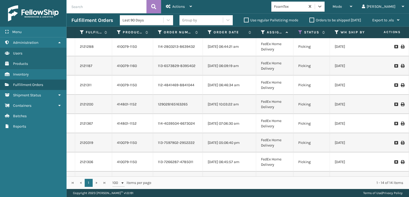
scroll to position [0, 0]
click at [322, 6] on icon at bounding box center [319, 6] width 5 height 5
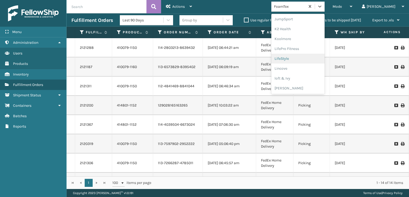
scroll to position [195, 0]
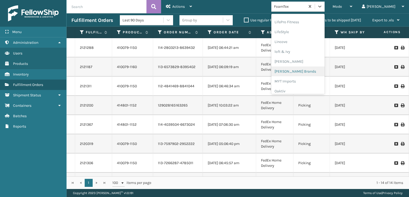
click at [302, 70] on div "Milliard Brands" at bounding box center [297, 71] width 53 height 10
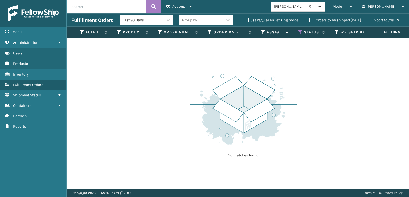
click at [325, 6] on div at bounding box center [320, 7] width 10 height 10
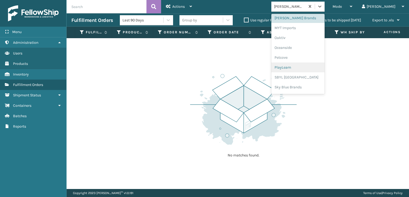
scroll to position [267, 0]
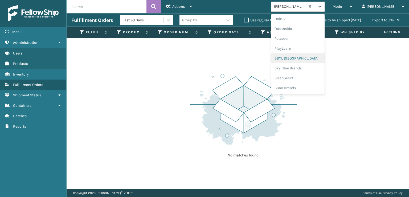
click at [302, 56] on div "SBYL USA" at bounding box center [297, 58] width 53 height 10
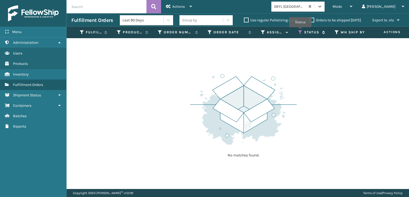
click at [300, 31] on icon at bounding box center [300, 32] width 4 height 5
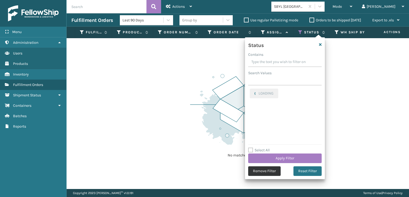
click at [267, 170] on button "Remove Filter" at bounding box center [264, 171] width 32 height 10
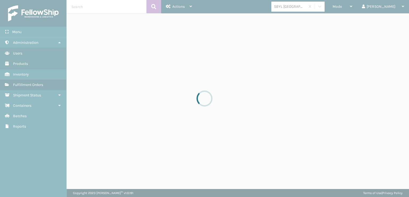
click at [357, 9] on div at bounding box center [204, 98] width 409 height 197
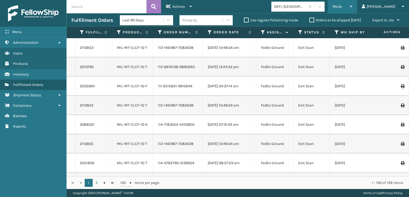
click at [342, 4] on span "Mode" at bounding box center [337, 6] width 9 height 5
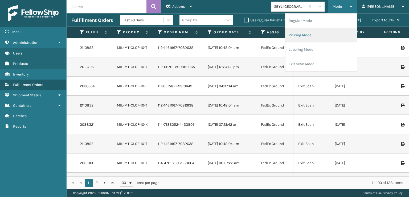
click at [325, 33] on li "Picking Mode" at bounding box center [320, 35] width 71 height 14
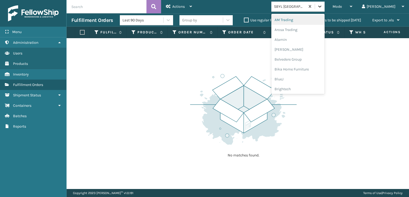
click at [321, 7] on icon at bounding box center [319, 7] width 3 height 2
click at [304, 66] on div "FoamTex" at bounding box center [297, 68] width 53 height 10
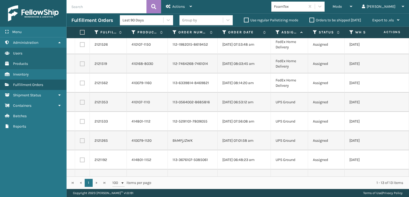
click at [81, 33] on label at bounding box center [81, 32] width 3 height 5
click at [80, 33] on input "checkbox" at bounding box center [80, 32] width 0 height 3
checkbox input "true"
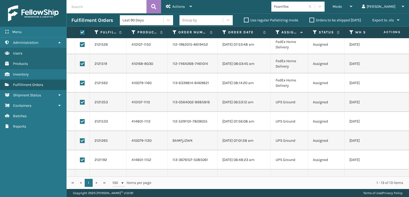
checkbox input "true"
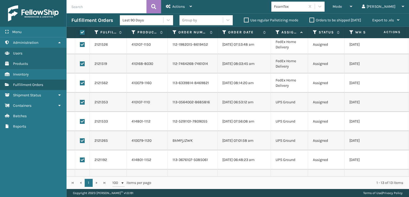
checkbox input "true"
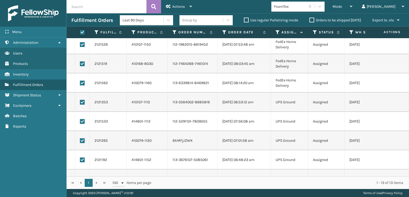
checkbox input "true"
click at [178, 5] on span "Actions" at bounding box center [178, 6] width 13 height 5
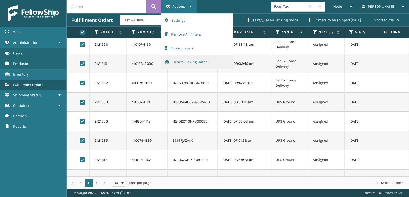
click at [183, 61] on button "Create Picking Batch" at bounding box center [196, 62] width 71 height 14
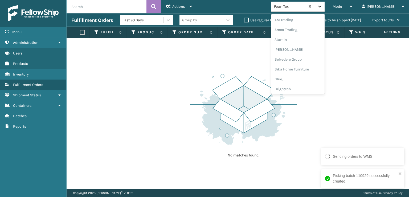
click at [325, 9] on div at bounding box center [320, 7] width 10 height 10
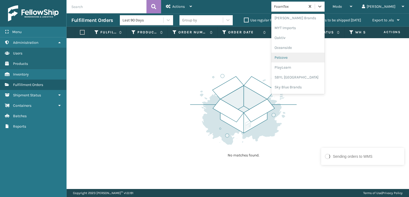
scroll to position [267, 0]
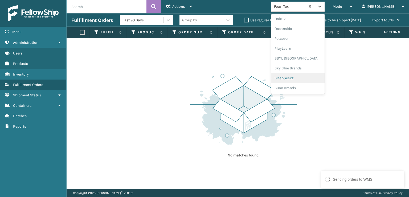
click at [302, 77] on div "SleepGeekz" at bounding box center [297, 78] width 53 height 10
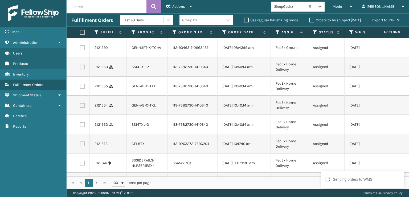
click at [83, 69] on label at bounding box center [82, 66] width 5 height 5
click at [80, 68] on input "checkbox" at bounding box center [80, 65] width 0 height 3
checkbox input "true"
click at [82, 88] on label at bounding box center [82, 86] width 5 height 5
click at [80, 87] on input "checkbox" at bounding box center [80, 85] width 0 height 3
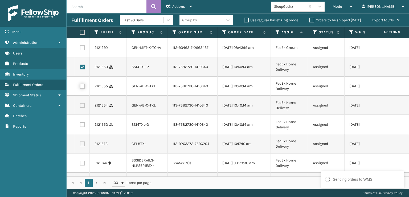
checkbox input "true"
click at [82, 108] on label at bounding box center [82, 105] width 5 height 5
click at [80, 106] on input "checkbox" at bounding box center [80, 104] width 0 height 3
checkbox input "true"
click at [82, 127] on label at bounding box center [82, 124] width 5 height 5
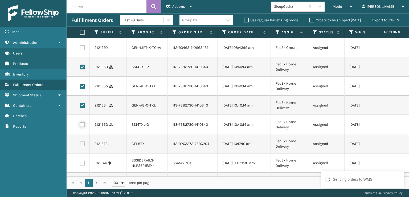
click at [80, 125] on input "checkbox" at bounding box center [80, 123] width 0 height 3
checkbox input "true"
click at [82, 146] on label at bounding box center [82, 143] width 5 height 5
click at [80, 145] on input "checkbox" at bounding box center [80, 142] width 0 height 3
checkbox input "true"
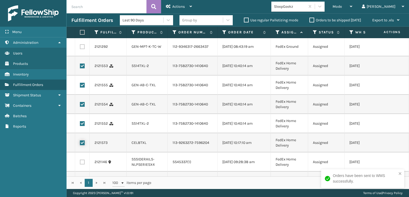
scroll to position [0, 0]
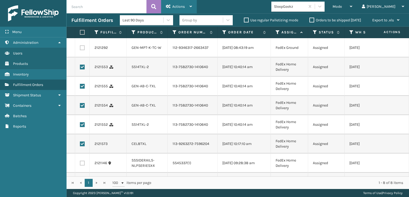
click at [176, 4] on span "Actions" at bounding box center [178, 6] width 13 height 5
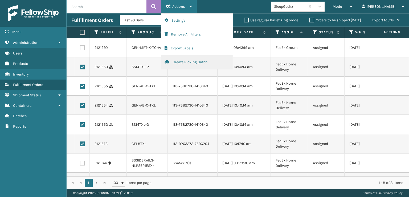
click at [176, 61] on button "Create Picking Batch" at bounding box center [196, 62] width 71 height 14
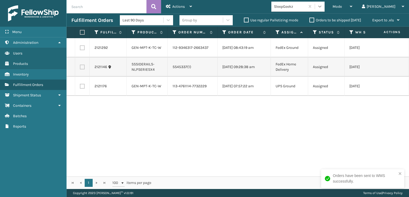
click at [322, 5] on icon at bounding box center [319, 6] width 5 height 5
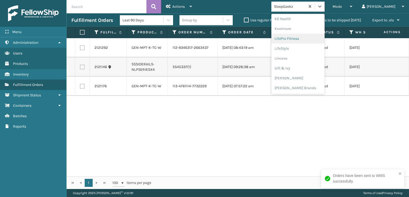
scroll to position [205, 0]
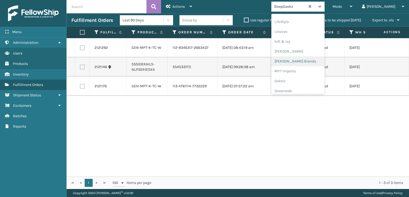
click at [305, 61] on div "Milliard Brands" at bounding box center [297, 61] width 53 height 10
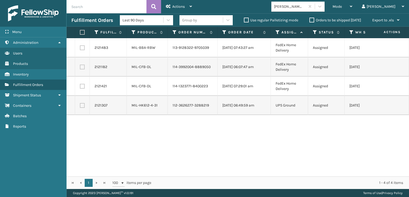
click at [81, 32] on label at bounding box center [81, 32] width 3 height 5
click at [80, 32] on input "checkbox" at bounding box center [80, 32] width 0 height 3
checkbox input "true"
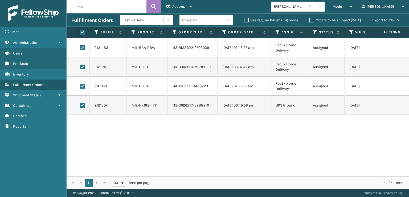
checkbox input "true"
click at [171, 9] on div "Actions" at bounding box center [179, 6] width 26 height 13
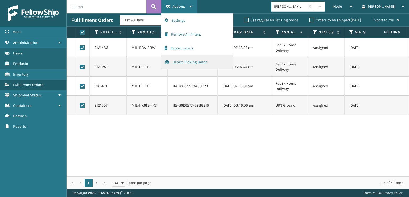
click at [176, 64] on button "Create Picking Batch" at bounding box center [196, 62] width 71 height 14
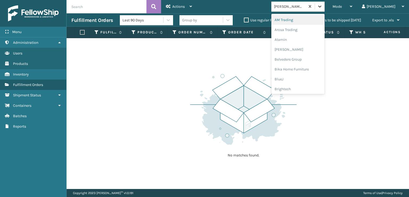
click at [322, 8] on icon at bounding box center [319, 6] width 5 height 5
click at [307, 78] on div "SleepGeekz" at bounding box center [297, 78] width 53 height 10
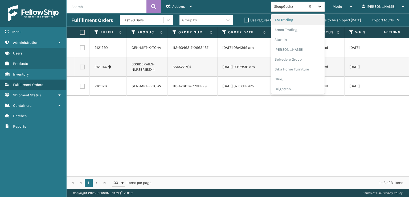
click at [322, 5] on icon at bounding box center [319, 6] width 5 height 5
click at [300, 59] on div "FoamTex" at bounding box center [297, 60] width 53 height 10
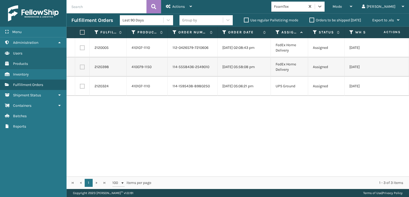
click at [82, 31] on label at bounding box center [81, 32] width 3 height 5
click at [80, 31] on input "checkbox" at bounding box center [80, 32] width 0 height 3
checkbox input "true"
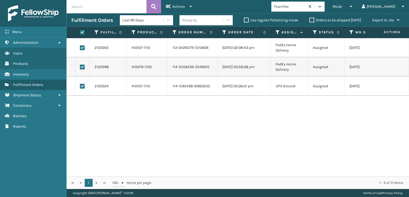
checkbox input "true"
click at [176, 2] on div "Actions" at bounding box center [179, 6] width 26 height 13
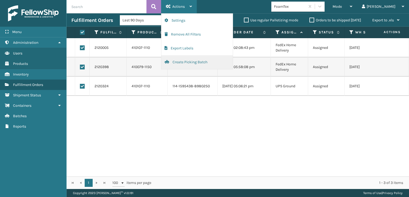
click at [180, 61] on button "Create Picking Batch" at bounding box center [196, 62] width 71 height 14
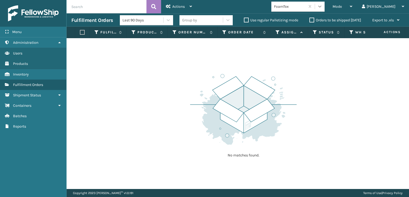
click at [322, 6] on icon at bounding box center [319, 6] width 5 height 5
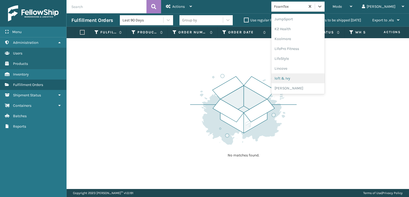
scroll to position [195, 0]
click at [305, 71] on div "Milliard Brands" at bounding box center [297, 71] width 53 height 10
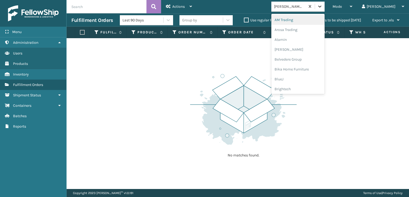
click at [322, 6] on icon at bounding box center [319, 6] width 5 height 5
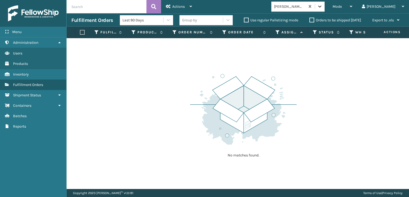
click at [325, 9] on div at bounding box center [320, 7] width 10 height 10
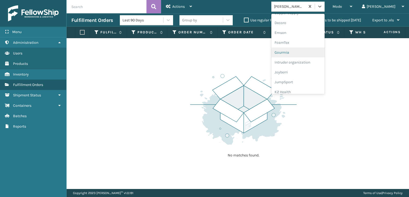
scroll to position [107, 0]
click at [306, 41] on div "FoamTex" at bounding box center [297, 41] width 53 height 10
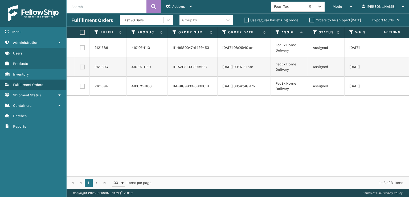
click at [83, 31] on label at bounding box center [81, 32] width 3 height 5
click at [80, 31] on input "checkbox" at bounding box center [80, 32] width 0 height 3
checkbox input "true"
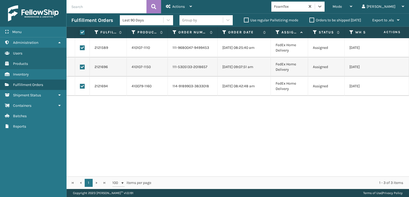
checkbox input "true"
click at [178, 5] on span "Actions" at bounding box center [178, 6] width 13 height 5
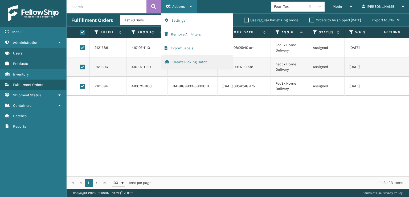
click at [179, 60] on button "Create Picking Batch" at bounding box center [196, 62] width 71 height 14
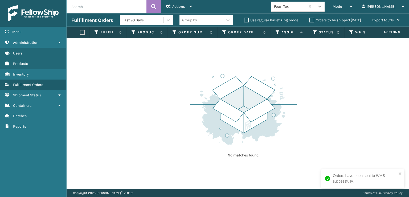
click at [325, 7] on div at bounding box center [320, 7] width 10 height 10
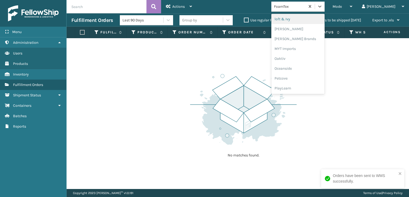
scroll to position [267, 0]
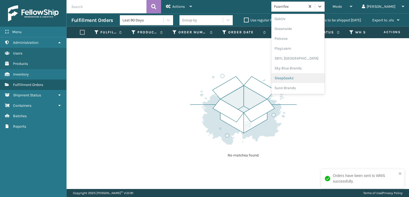
click at [303, 77] on div "SleepGeekz" at bounding box center [297, 78] width 53 height 10
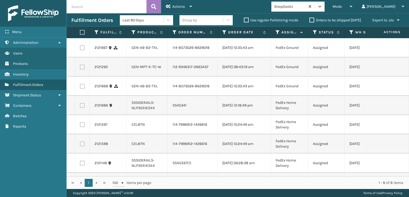
click at [81, 48] on label at bounding box center [82, 47] width 5 height 5
click at [80, 48] on input "checkbox" at bounding box center [80, 46] width 0 height 3
checkbox input "true"
click at [81, 88] on label at bounding box center [82, 86] width 5 height 5
click at [80, 87] on input "checkbox" at bounding box center [80, 85] width 0 height 3
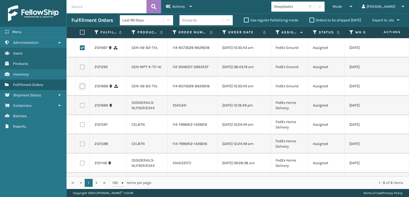
checkbox input "true"
click at [80, 134] on td at bounding box center [82, 124] width 15 height 19
click at [82, 127] on label at bounding box center [82, 124] width 5 height 5
click at [80, 125] on input "checkbox" at bounding box center [80, 123] width 0 height 3
checkbox input "true"
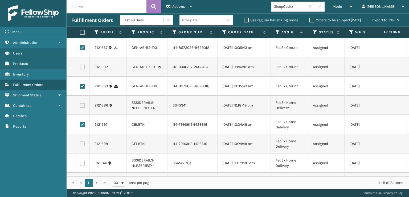
click at [82, 146] on label at bounding box center [82, 143] width 5 height 5
click at [80, 145] on input "checkbox" at bounding box center [80, 142] width 0 height 3
checkbox input "true"
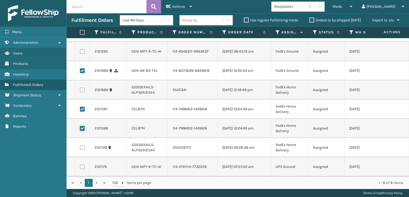
scroll to position [35, 0]
click at [182, 3] on div "Actions" at bounding box center [179, 6] width 26 height 13
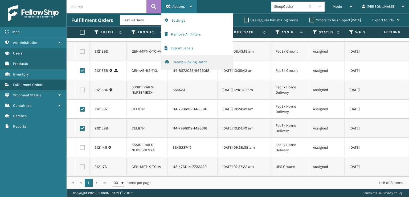
click at [181, 63] on button "Create Picking Batch" at bounding box center [196, 62] width 71 height 14
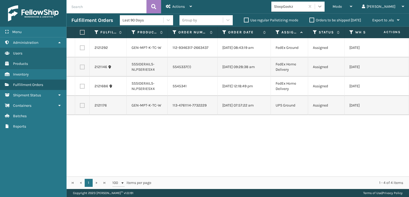
click at [322, 8] on icon at bounding box center [319, 6] width 5 height 5
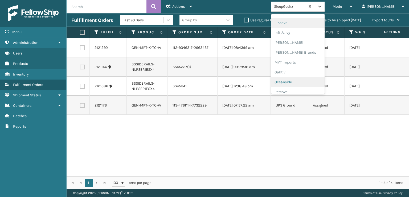
scroll to position [222, 0]
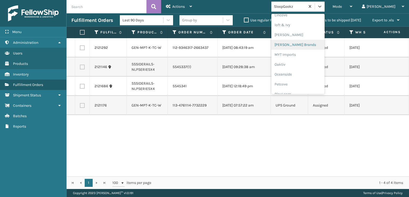
click at [305, 43] on div "Milliard Brands" at bounding box center [297, 45] width 53 height 10
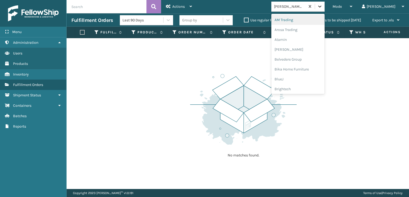
click at [322, 8] on icon at bounding box center [319, 6] width 5 height 5
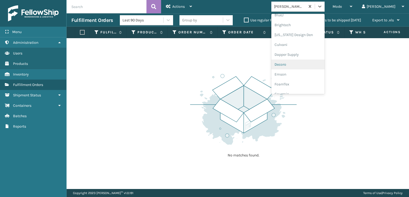
scroll to position [80, 0]
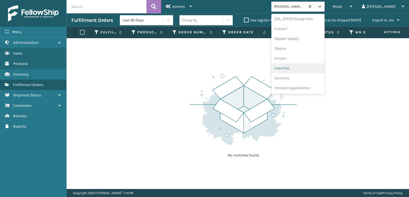
click at [304, 69] on div "FoamTex" at bounding box center [297, 68] width 53 height 10
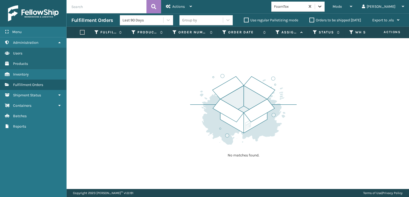
click at [321, 7] on icon at bounding box center [319, 7] width 3 height 2
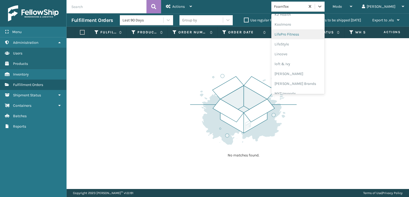
scroll to position [195, 0]
click at [307, 70] on div "Milliard Brands" at bounding box center [297, 71] width 53 height 10
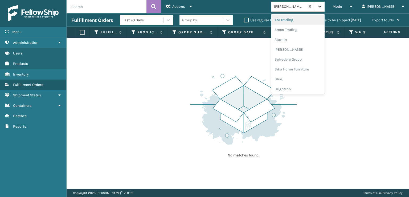
click at [322, 7] on icon at bounding box center [319, 6] width 5 height 5
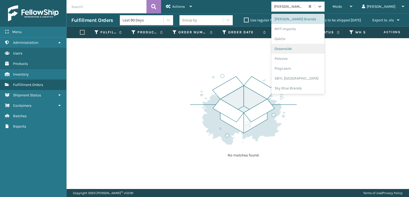
scroll to position [248, 0]
click at [304, 77] on div "SBYL USA" at bounding box center [297, 77] width 53 height 10
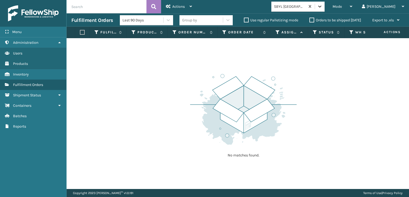
click at [322, 8] on icon at bounding box center [319, 6] width 5 height 5
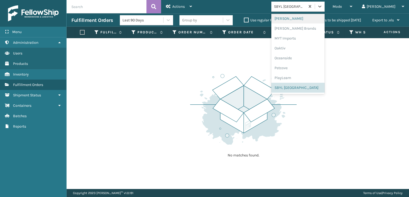
scroll to position [267, 0]
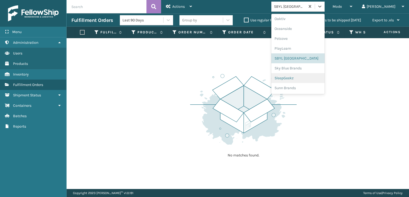
click at [308, 77] on div "SleepGeekz" at bounding box center [297, 78] width 53 height 10
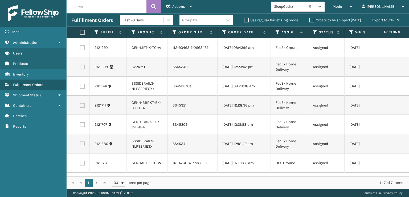
scroll to position [3, 0]
click at [342, 5] on span "Mode" at bounding box center [337, 6] width 9 height 5
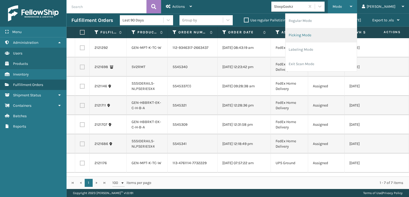
click at [318, 34] on li "Picking Mode" at bounding box center [320, 35] width 71 height 14
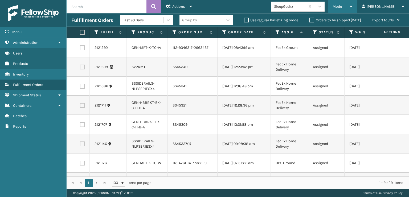
click at [352, 2] on div "Mode" at bounding box center [343, 6] width 20 height 13
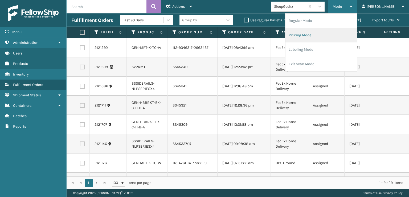
click at [322, 35] on li "Picking Mode" at bounding box center [320, 35] width 71 height 14
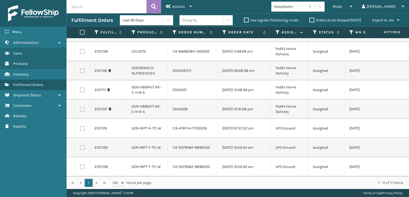
scroll to position [86, 0]
click at [82, 164] on label at bounding box center [82, 166] width 5 height 5
click at [80, 164] on input "checkbox" at bounding box center [80, 165] width 0 height 3
checkbox input "true"
click at [84, 145] on label at bounding box center [82, 147] width 5 height 5
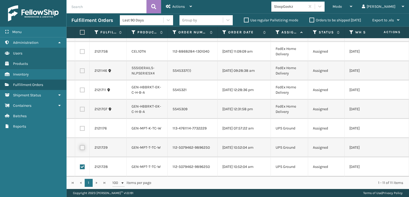
click at [80, 145] on input "checkbox" at bounding box center [80, 146] width 0 height 3
checkbox input "true"
click at [81, 126] on label at bounding box center [82, 128] width 5 height 5
click at [80, 126] on input "checkbox" at bounding box center [80, 127] width 0 height 3
checkbox input "true"
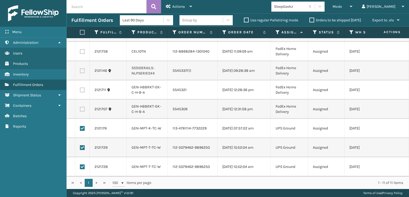
click at [83, 107] on label at bounding box center [82, 109] width 5 height 5
click at [80, 107] on input "checkbox" at bounding box center [80, 108] width 0 height 3
checkbox input "true"
click at [82, 87] on label at bounding box center [82, 89] width 5 height 5
click at [80, 87] on input "checkbox" at bounding box center [80, 88] width 0 height 3
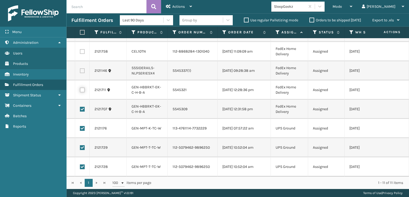
checkbox input "true"
click at [84, 68] on label at bounding box center [82, 70] width 5 height 5
click at [80, 68] on input "checkbox" at bounding box center [80, 69] width 0 height 3
checkbox input "true"
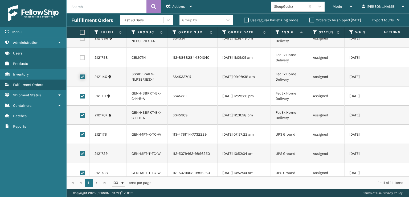
scroll to position [6, 0]
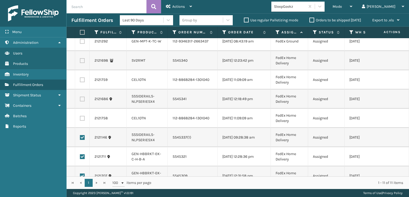
click at [80, 101] on label at bounding box center [82, 98] width 5 height 5
click at [80, 100] on input "checkbox" at bounding box center [80, 97] width 0 height 3
checkbox input "true"
click at [82, 63] on label at bounding box center [82, 60] width 5 height 5
click at [80, 62] on input "checkbox" at bounding box center [80, 59] width 0 height 3
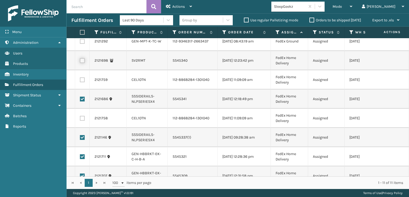
checkbox input "true"
click at [82, 44] on label at bounding box center [82, 41] width 5 height 5
click at [80, 42] on input "checkbox" at bounding box center [80, 40] width 0 height 3
checkbox input "true"
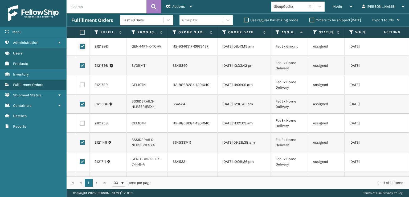
scroll to position [0, 0]
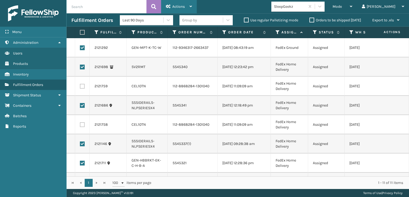
click at [171, 5] on div "Actions" at bounding box center [179, 6] width 26 height 13
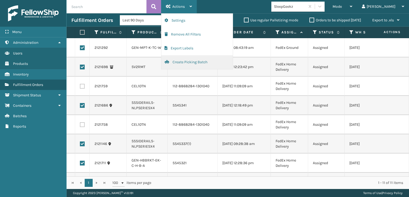
click at [184, 61] on button "Create Picking Batch" at bounding box center [196, 62] width 71 height 14
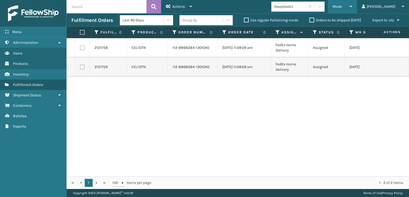
click at [342, 6] on span "Mode" at bounding box center [337, 6] width 9 height 5
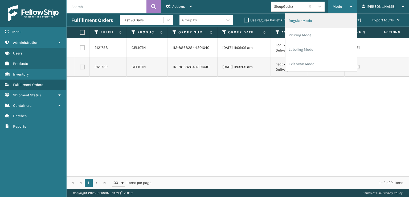
click at [321, 23] on li "Regular Mode" at bounding box center [320, 21] width 71 height 14
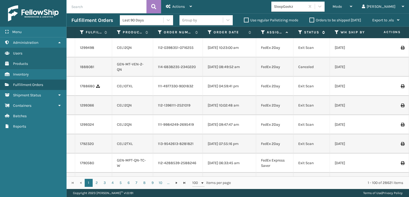
click at [300, 32] on icon at bounding box center [300, 32] width 4 height 5
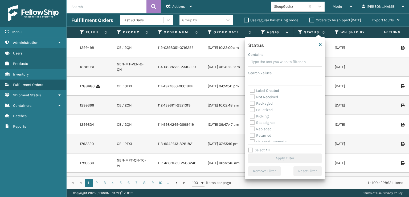
scroll to position [30, 0]
click at [254, 113] on label "Picking" at bounding box center [259, 113] width 19 height 5
click at [250, 113] on input "Picking" at bounding box center [250, 111] width 0 height 3
checkbox input "true"
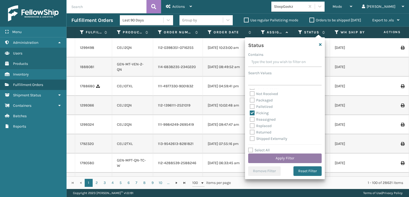
click at [277, 158] on button "Apply Filter" at bounding box center [284, 158] width 73 height 10
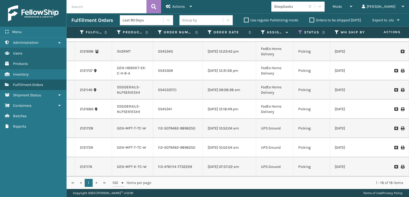
scroll to position [243, 0]
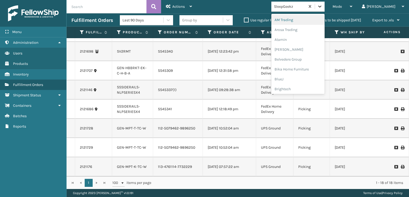
click at [322, 7] on icon at bounding box center [319, 6] width 5 height 5
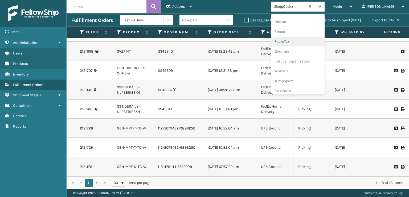
click at [301, 41] on div "FoamTex" at bounding box center [297, 41] width 53 height 10
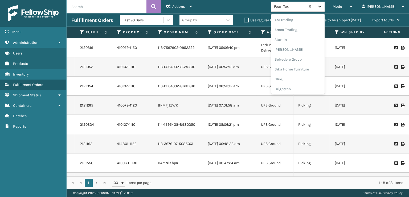
click at [322, 8] on icon at bounding box center [319, 6] width 5 height 5
click at [303, 43] on div "Milliard Brands" at bounding box center [297, 45] width 53 height 10
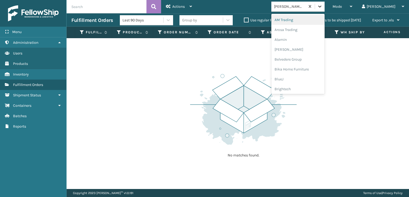
click at [325, 9] on div at bounding box center [320, 7] width 10 height 10
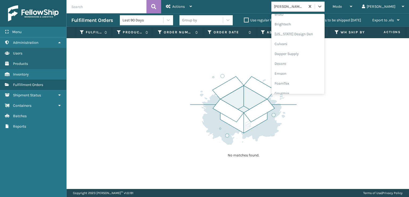
scroll to position [80, 0]
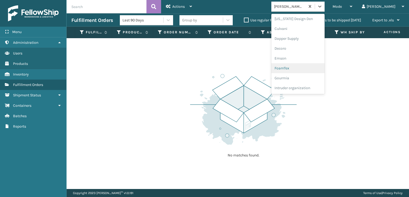
click at [305, 68] on div "FoamTex" at bounding box center [297, 68] width 53 height 10
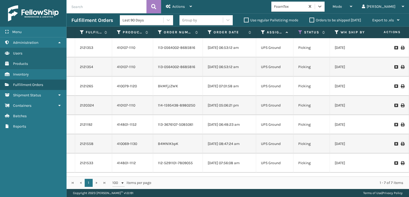
scroll to position [0, 0]
click at [322, 7] on icon at bounding box center [319, 6] width 5 height 5
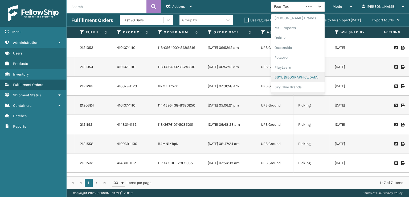
scroll to position [267, 0]
click at [306, 78] on div "SleepGeekz" at bounding box center [297, 78] width 53 height 10
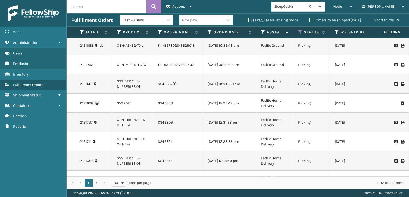
scroll to position [0, 0]
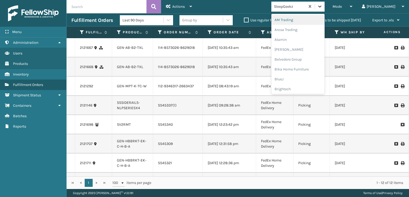
click at [322, 6] on icon at bounding box center [319, 6] width 5 height 5
click at [307, 79] on div "SleepGeekz" at bounding box center [297, 78] width 53 height 10
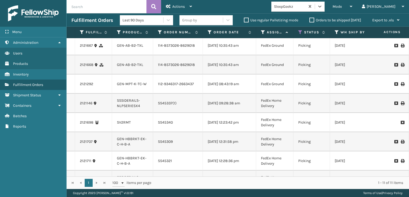
scroll to position [0, 0]
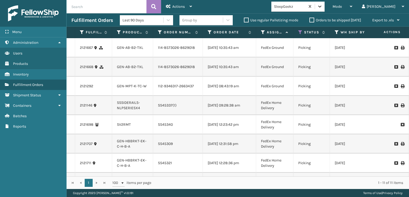
click at [322, 5] on icon at bounding box center [319, 6] width 5 height 5
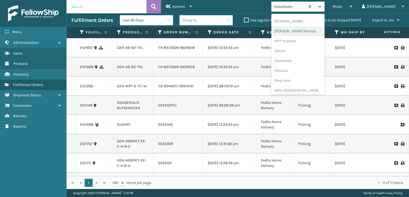
scroll to position [267, 0]
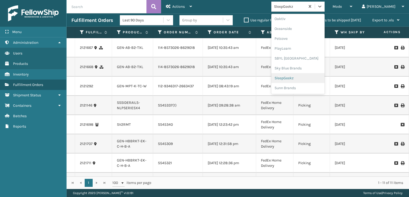
click at [308, 76] on div "SleepGeekz" at bounding box center [297, 78] width 53 height 10
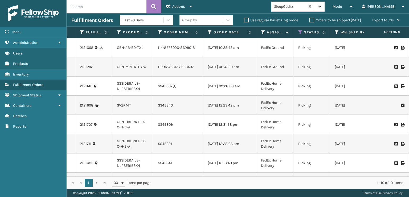
click at [322, 7] on icon at bounding box center [319, 6] width 5 height 5
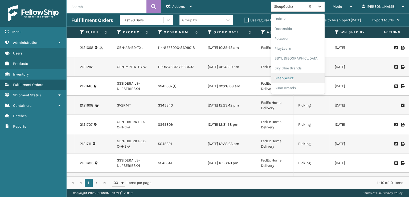
click at [303, 77] on div "SleepGeekz" at bounding box center [297, 78] width 53 height 10
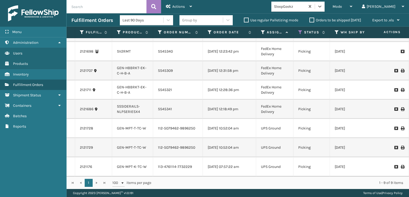
scroll to position [42, 0]
click at [322, 8] on icon at bounding box center [319, 6] width 5 height 5
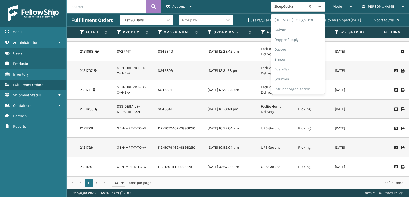
scroll to position [80, 0]
click at [309, 67] on div "FoamTex" at bounding box center [297, 68] width 53 height 10
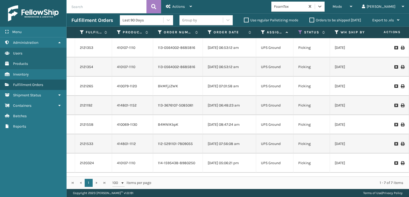
scroll to position [0, 0]
click at [353, 7] on div "Mode Regular Mode Picking Mode Labeling Mode Exit Scan Mode" at bounding box center [342, 6] width 29 height 13
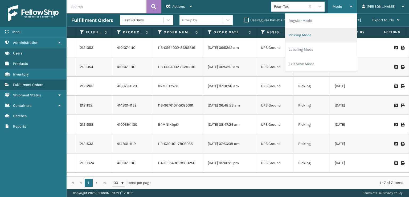
click at [324, 34] on li "Picking Mode" at bounding box center [320, 35] width 71 height 14
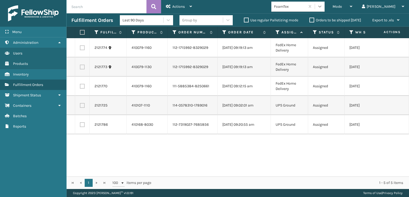
click at [322, 7] on icon at bounding box center [319, 6] width 5 height 5
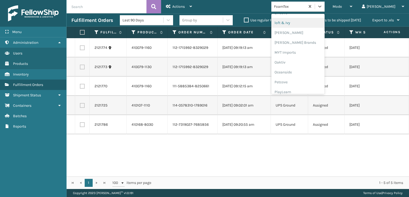
scroll to position [267, 0]
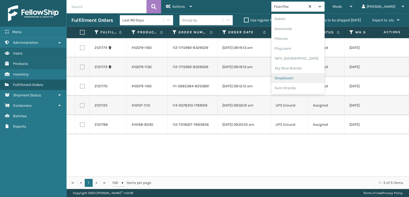
click at [308, 78] on div "SleepGeekz" at bounding box center [297, 78] width 53 height 10
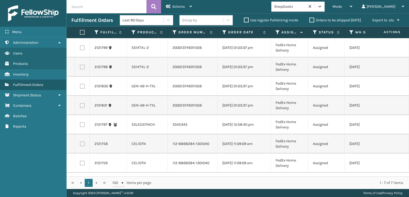
scroll to position [19, 0]
click at [81, 30] on label at bounding box center [81, 32] width 3 height 5
click at [80, 31] on input "checkbox" at bounding box center [80, 32] width 0 height 3
checkbox input "true"
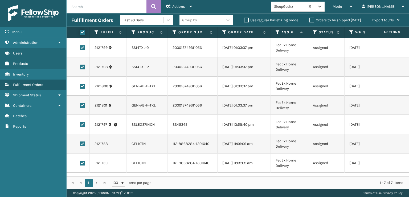
checkbox input "true"
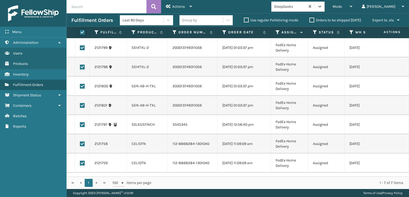
checkbox input "true"
click at [82, 122] on label at bounding box center [82, 124] width 5 height 5
click at [80, 122] on input "checkbox" at bounding box center [80, 123] width 0 height 3
checkbox input "false"
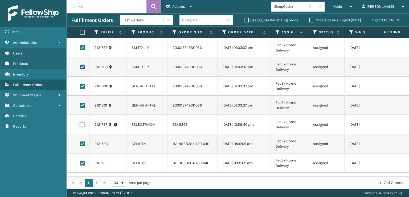
scroll to position [0, 0]
click at [180, 3] on div "Actions" at bounding box center [179, 6] width 26 height 13
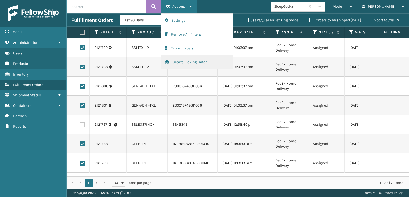
click at [177, 63] on button "Create Picking Batch" at bounding box center [196, 62] width 71 height 14
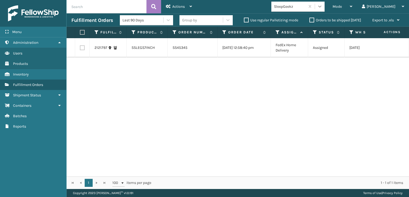
click at [322, 5] on icon at bounding box center [319, 6] width 5 height 5
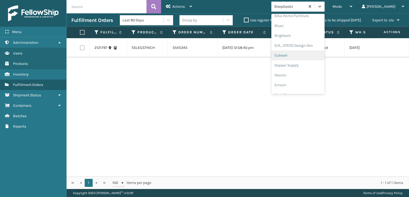
scroll to position [80, 0]
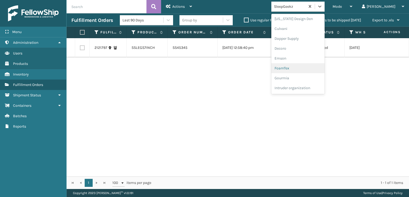
click at [306, 67] on div "FoamTex" at bounding box center [297, 68] width 53 height 10
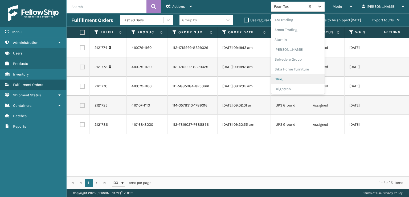
drag, startPoint x: 339, startPoint y: 9, endPoint x: 338, endPoint y: 16, distance: 7.0
click at [322, 9] on icon at bounding box center [319, 6] width 5 height 5
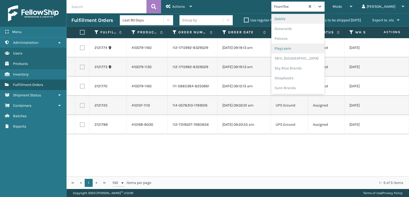
scroll to position [214, 0]
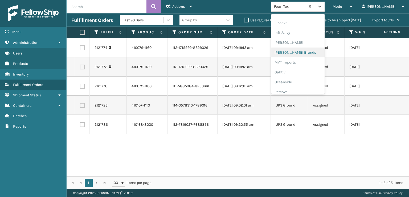
click at [308, 53] on div "Milliard Brands" at bounding box center [297, 52] width 53 height 10
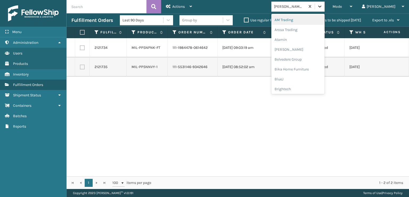
click at [322, 8] on icon at bounding box center [319, 6] width 5 height 5
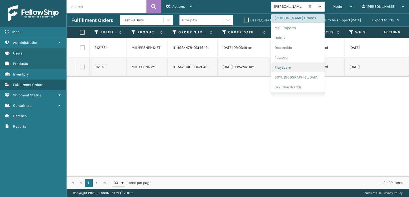
scroll to position [267, 0]
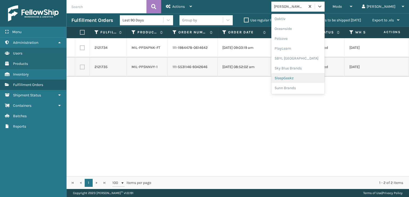
click at [308, 77] on div "SleepGeekz" at bounding box center [297, 78] width 53 height 10
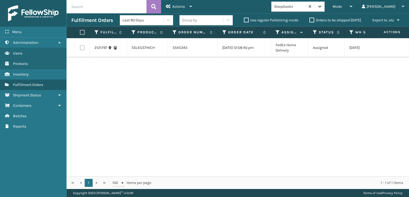
click at [322, 6] on icon at bounding box center [319, 6] width 5 height 5
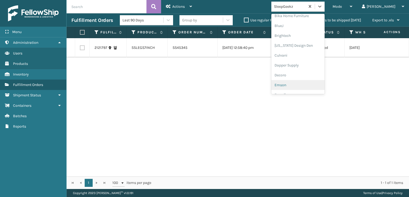
scroll to position [80, 0]
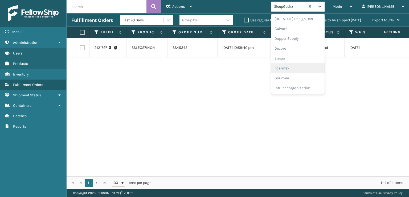
click at [306, 66] on div "FoamTex" at bounding box center [297, 68] width 53 height 10
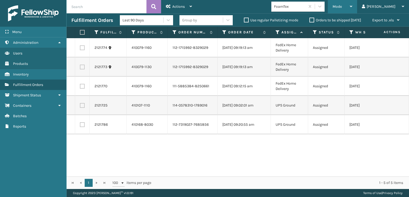
click at [342, 8] on span "Mode" at bounding box center [337, 6] width 9 height 5
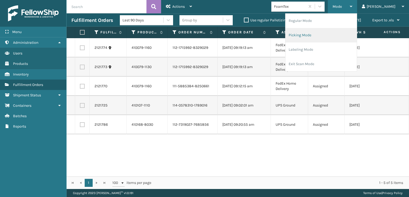
click at [319, 35] on li "Picking Mode" at bounding box center [320, 35] width 71 height 14
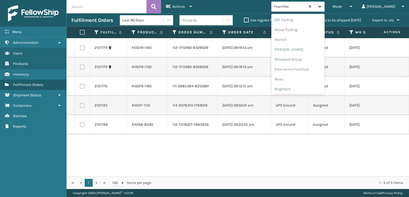
click at [322, 5] on icon at bounding box center [319, 6] width 5 height 5
click at [301, 86] on div "FoamTex" at bounding box center [297, 86] width 53 height 10
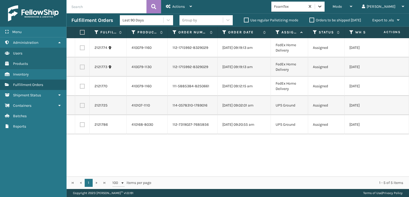
click at [322, 5] on icon at bounding box center [319, 6] width 5 height 5
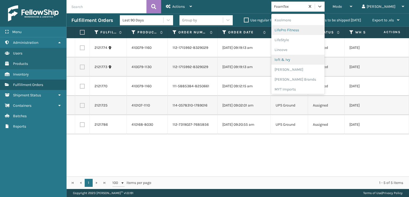
scroll to position [195, 0]
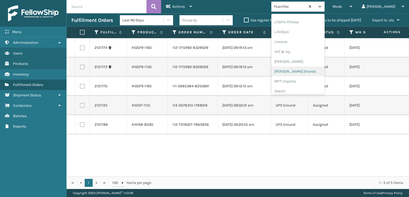
click at [309, 70] on div "Milliard Brands" at bounding box center [297, 71] width 53 height 10
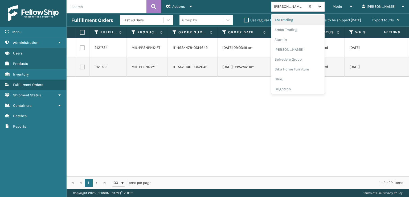
click at [322, 9] on icon at bounding box center [319, 6] width 5 height 5
click at [309, 58] on div "SBYL USA" at bounding box center [297, 58] width 53 height 10
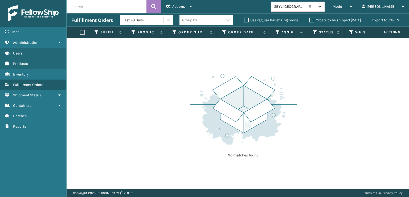
click at [322, 4] on icon at bounding box center [319, 6] width 5 height 5
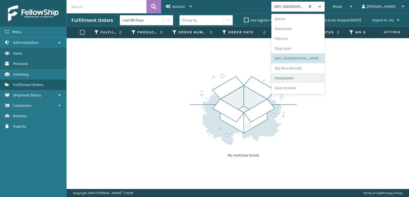
click at [304, 77] on div "SleepGeekz" at bounding box center [297, 78] width 53 height 10
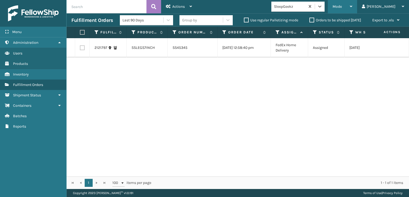
click at [342, 8] on span "Mode" at bounding box center [337, 6] width 9 height 5
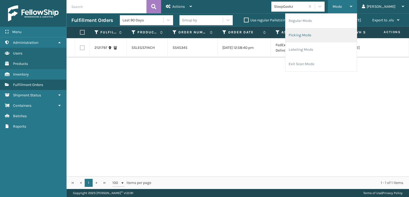
click at [318, 34] on li "Picking Mode" at bounding box center [320, 35] width 71 height 14
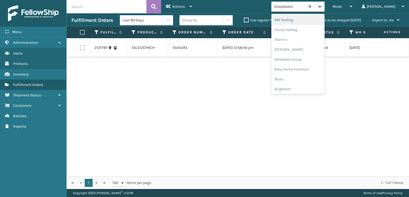
click at [322, 9] on icon at bounding box center [319, 6] width 5 height 5
click at [303, 68] on div "FoamTex" at bounding box center [297, 68] width 53 height 10
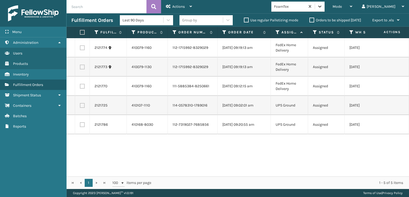
click at [322, 5] on icon at bounding box center [319, 6] width 5 height 5
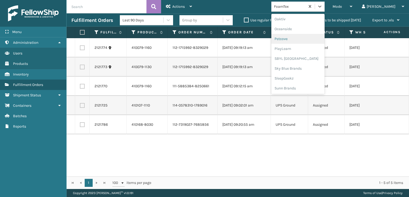
scroll to position [267, 0]
click at [308, 77] on div "SleepGeekz" at bounding box center [297, 78] width 53 height 10
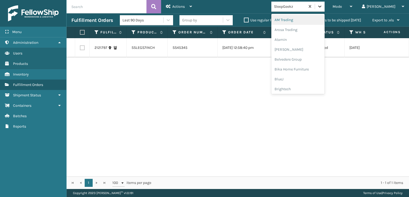
click at [322, 8] on icon at bounding box center [319, 6] width 5 height 5
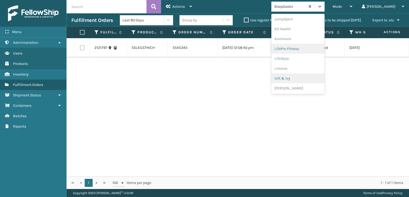
scroll to position [190, 0]
click at [308, 78] on div "Milliard Brands" at bounding box center [297, 76] width 53 height 10
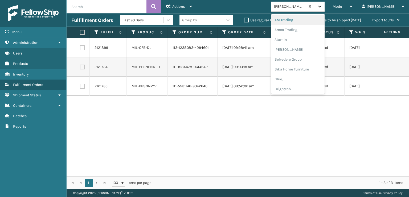
click at [322, 9] on icon at bounding box center [319, 6] width 5 height 5
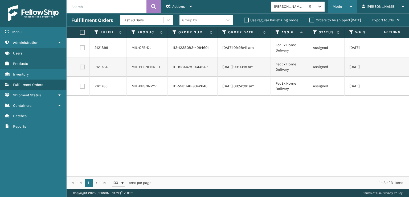
click at [342, 6] on span "Mode" at bounding box center [337, 6] width 9 height 5
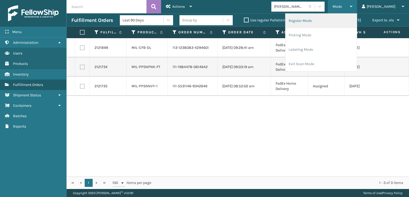
click at [320, 20] on li "Regular Mode" at bounding box center [320, 21] width 71 height 14
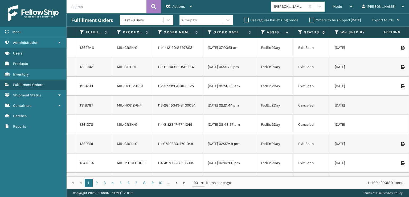
click at [301, 30] on icon at bounding box center [300, 32] width 4 height 5
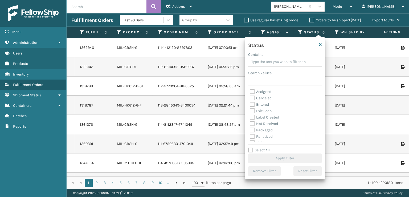
scroll to position [27, 0]
click at [252, 117] on label "Picking" at bounding box center [259, 116] width 19 height 5
click at [250, 116] on input "Picking" at bounding box center [250, 114] width 0 height 3
checkbox input "true"
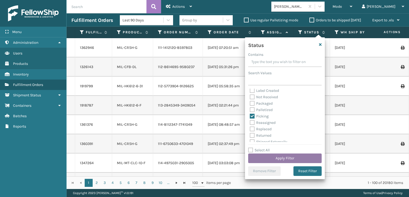
click at [278, 160] on button "Apply Filter" at bounding box center [284, 158] width 73 height 10
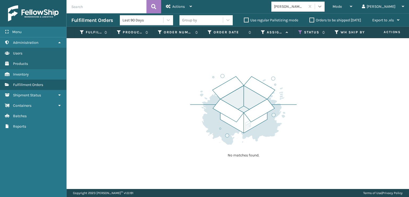
click at [322, 8] on icon at bounding box center [319, 6] width 5 height 5
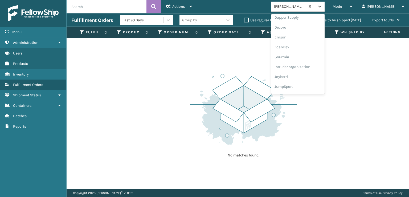
scroll to position [107, 0]
click at [304, 41] on div "FoamTex" at bounding box center [297, 41] width 53 height 10
click at [322, 6] on icon at bounding box center [319, 6] width 5 height 5
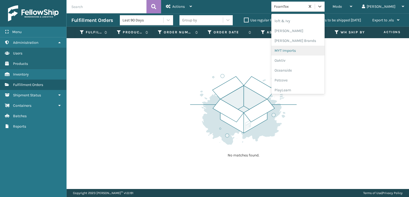
scroll to position [267, 0]
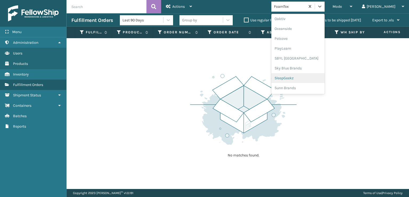
click at [303, 77] on div "SleepGeekz" at bounding box center [297, 78] width 53 height 10
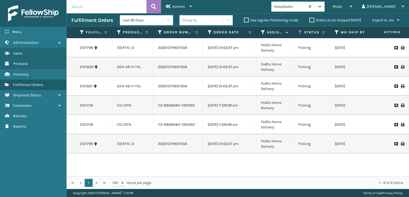
scroll to position [0, 0]
click at [321, 7] on icon at bounding box center [319, 7] width 3 height 2
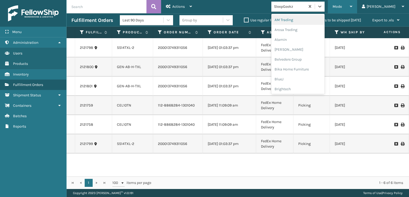
click at [342, 5] on span "Mode" at bounding box center [337, 6] width 9 height 5
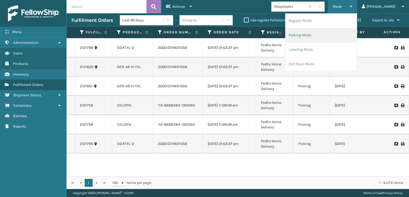
click at [320, 34] on li "Picking Mode" at bounding box center [320, 35] width 71 height 14
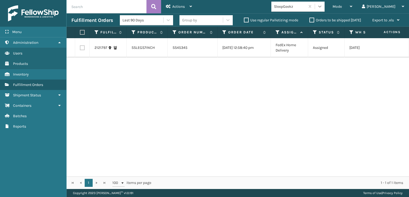
click at [322, 5] on icon at bounding box center [319, 6] width 5 height 5
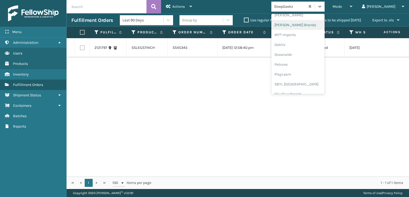
scroll to position [267, 0]
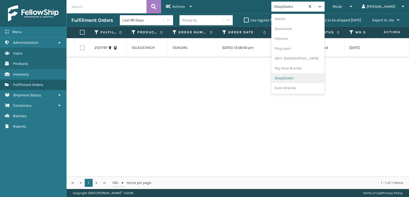
click at [305, 77] on div "SleepGeekz" at bounding box center [297, 78] width 53 height 10
click at [322, 8] on icon at bounding box center [319, 6] width 5 height 5
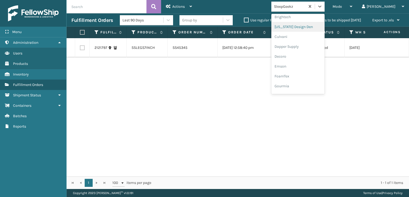
scroll to position [80, 0]
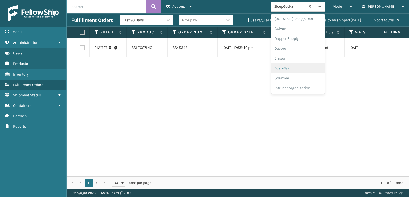
click at [307, 66] on div "FoamTex" at bounding box center [297, 68] width 53 height 10
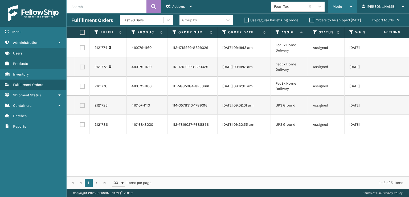
click at [352, 7] on div "Mode" at bounding box center [343, 6] width 20 height 13
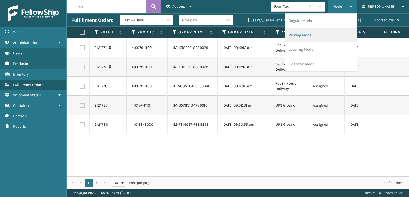
click at [316, 34] on li "Picking Mode" at bounding box center [320, 35] width 71 height 14
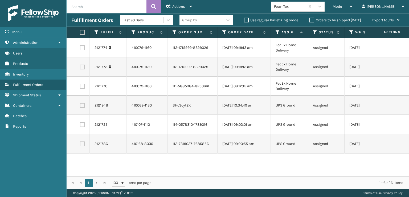
click at [83, 30] on label at bounding box center [81, 32] width 3 height 5
click at [80, 31] on input "checkbox" at bounding box center [80, 32] width 0 height 3
checkbox input "true"
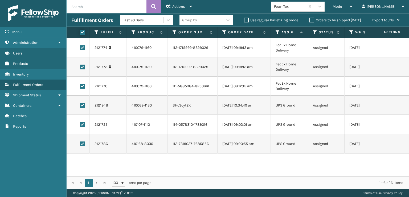
checkbox input "true"
click at [172, 4] on div "Actions" at bounding box center [179, 6] width 26 height 13
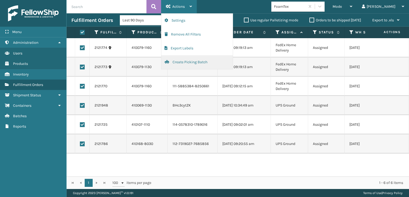
click at [181, 61] on button "Create Picking Batch" at bounding box center [196, 62] width 71 height 14
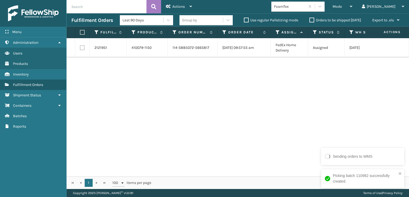
click at [81, 48] on label at bounding box center [82, 47] width 5 height 5
click at [80, 48] on input "checkbox" at bounding box center [80, 46] width 0 height 3
checkbox input "true"
click at [185, 6] on div "Actions" at bounding box center [179, 6] width 26 height 13
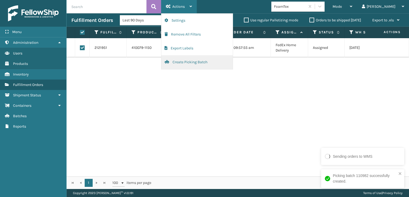
click at [184, 62] on button "Create Picking Batch" at bounding box center [196, 62] width 71 height 14
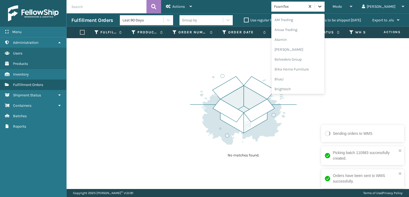
click at [322, 5] on icon at bounding box center [319, 6] width 5 height 5
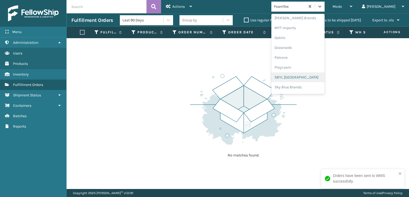
scroll to position [267, 0]
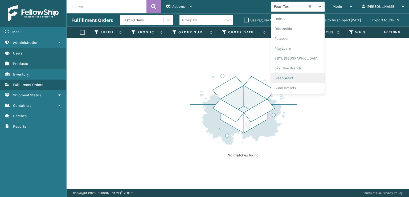
click at [307, 79] on div "SleepGeekz" at bounding box center [297, 78] width 53 height 10
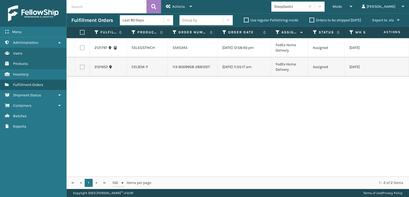
click at [82, 30] on label at bounding box center [81, 32] width 3 height 5
click at [80, 31] on input "checkbox" at bounding box center [80, 32] width 0 height 3
checkbox input "true"
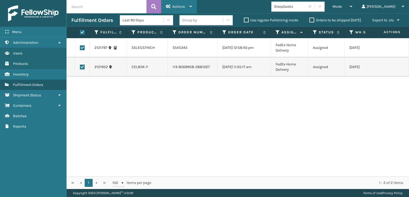
click at [184, 4] on span "Actions" at bounding box center [178, 6] width 13 height 5
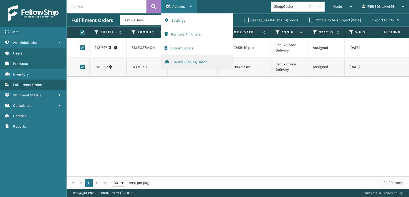
click at [180, 61] on button "Create Picking Batch" at bounding box center [196, 62] width 71 height 14
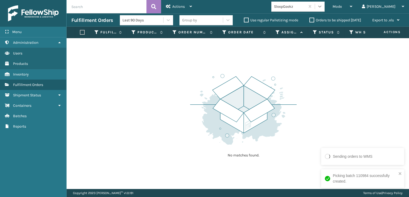
click at [322, 4] on icon at bounding box center [319, 6] width 5 height 5
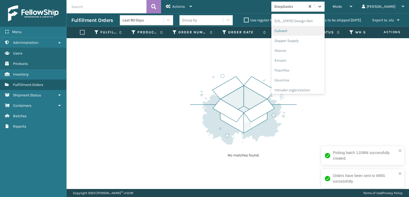
scroll to position [107, 0]
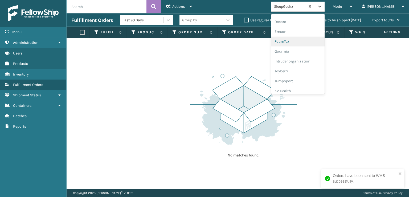
click at [310, 42] on div "FoamTex" at bounding box center [297, 41] width 53 height 10
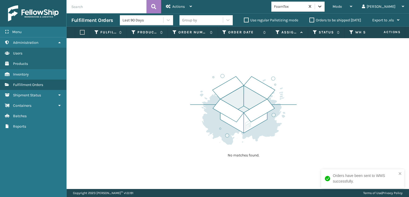
click at [325, 3] on div at bounding box center [320, 7] width 10 height 10
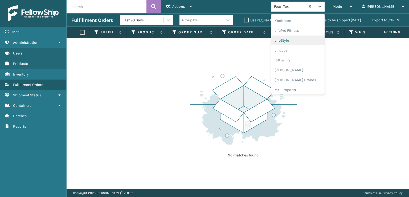
scroll to position [222, 0]
click at [304, 43] on div "Milliard Brands" at bounding box center [297, 45] width 53 height 10
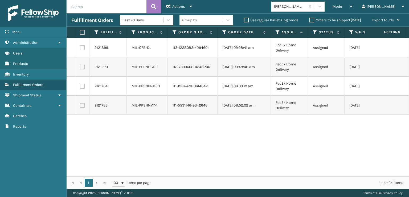
click at [81, 30] on label at bounding box center [81, 32] width 3 height 5
click at [80, 31] on input "checkbox" at bounding box center [80, 32] width 0 height 3
checkbox input "true"
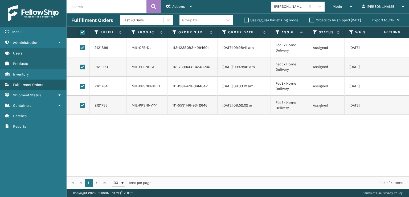
checkbox input "true"
click at [179, 6] on span "Actions" at bounding box center [178, 6] width 13 height 5
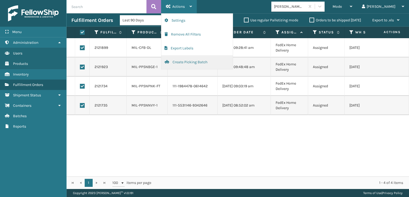
click at [183, 60] on button "Create Picking Batch" at bounding box center [196, 62] width 71 height 14
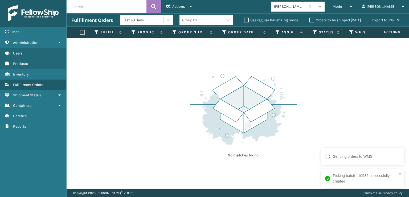
click at [322, 6] on icon at bounding box center [319, 6] width 5 height 5
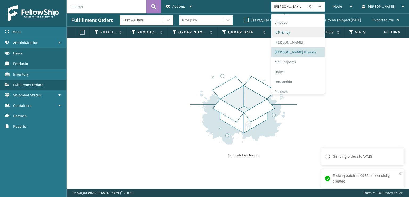
scroll to position [267, 0]
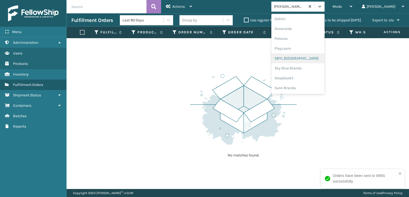
click at [305, 58] on div "SBYL USA" at bounding box center [297, 58] width 53 height 10
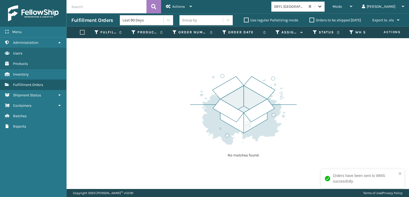
click at [322, 5] on icon at bounding box center [319, 6] width 5 height 5
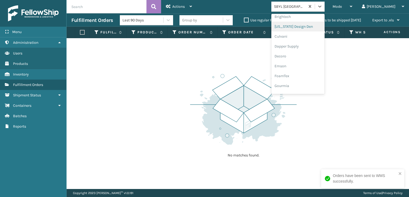
scroll to position [80, 0]
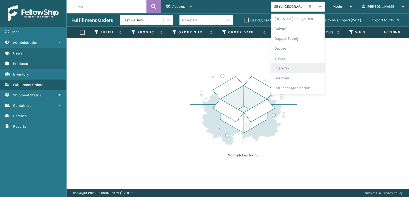
click at [304, 69] on div "FoamTex" at bounding box center [297, 68] width 53 height 10
click at [325, 10] on div at bounding box center [320, 7] width 10 height 10
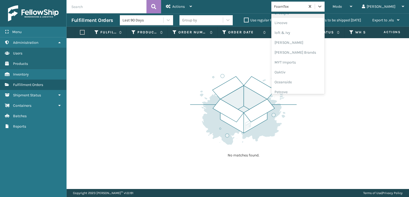
scroll to position [222, 0]
click at [307, 44] on div "Milliard Brands" at bounding box center [297, 45] width 53 height 10
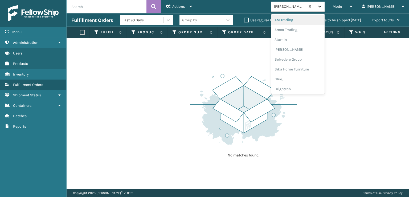
click at [322, 7] on icon at bounding box center [319, 6] width 5 height 5
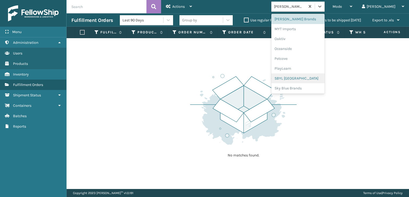
scroll to position [267, 0]
click at [301, 77] on div "SleepGeekz" at bounding box center [297, 78] width 53 height 10
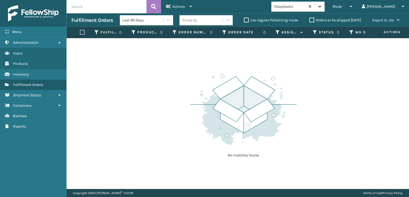
click at [322, 5] on icon at bounding box center [319, 6] width 5 height 5
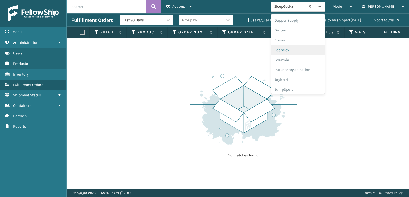
scroll to position [107, 0]
click at [304, 41] on div "FoamTex" at bounding box center [297, 41] width 53 height 10
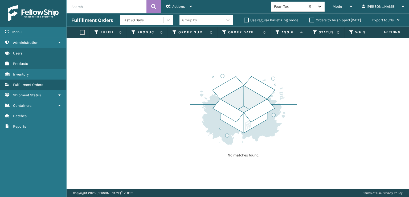
click at [322, 8] on icon at bounding box center [319, 6] width 5 height 5
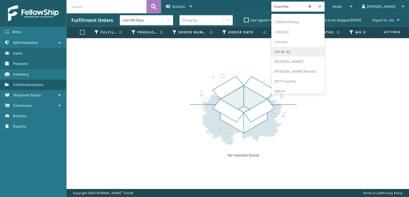
scroll to position [222, 0]
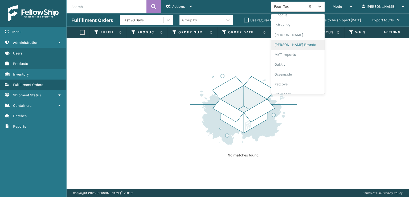
click at [306, 44] on div "Milliard Brands" at bounding box center [297, 45] width 53 height 10
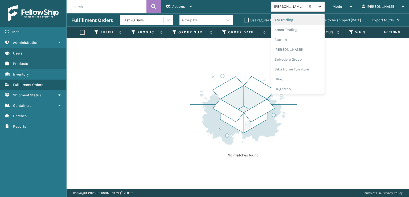
click at [322, 6] on icon at bounding box center [319, 6] width 5 height 5
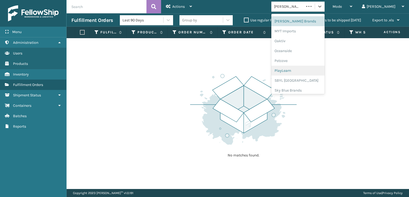
scroll to position [267, 0]
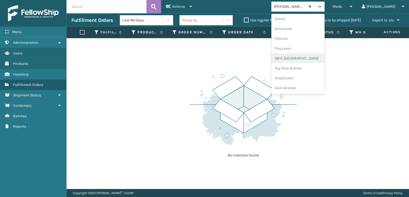
click at [306, 56] on div "SBYL USA" at bounding box center [297, 58] width 53 height 10
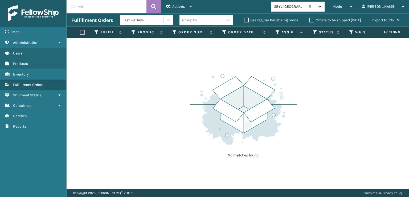
drag, startPoint x: 343, startPoint y: 6, endPoint x: 342, endPoint y: 10, distance: 4.9
click at [321, 6] on icon at bounding box center [319, 7] width 3 height 2
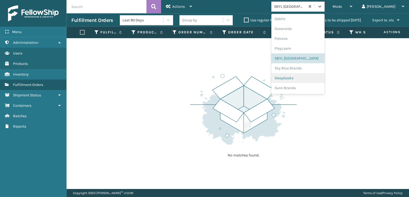
click at [308, 79] on div "SleepGeekz" at bounding box center [297, 78] width 53 height 10
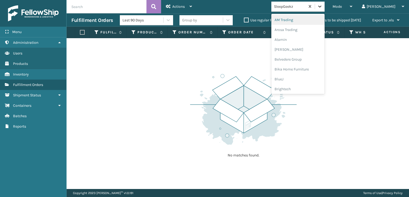
click at [322, 8] on icon at bounding box center [319, 6] width 5 height 5
click at [307, 67] on div "FoamTex" at bounding box center [297, 68] width 53 height 10
click at [321, 7] on icon at bounding box center [319, 7] width 3 height 2
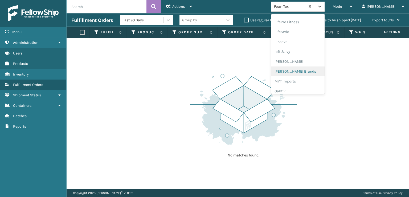
click at [308, 70] on div "Milliard Brands" at bounding box center [297, 71] width 53 height 10
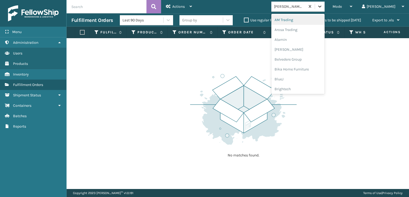
click at [322, 8] on icon at bounding box center [319, 6] width 5 height 5
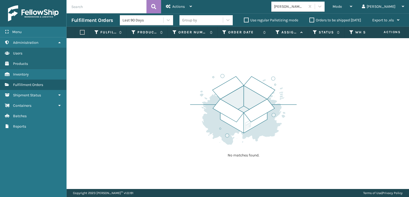
click at [169, 81] on div "No matches found." at bounding box center [238, 113] width 342 height 150
click at [322, 8] on icon at bounding box center [319, 6] width 5 height 5
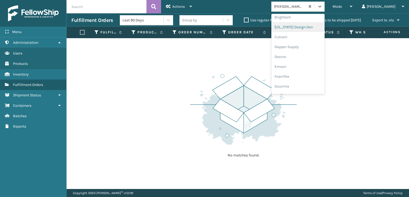
scroll to position [80, 0]
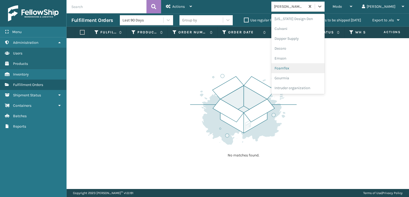
click at [307, 68] on div "FoamTex" at bounding box center [297, 68] width 53 height 10
click at [321, 7] on icon at bounding box center [319, 7] width 3 height 2
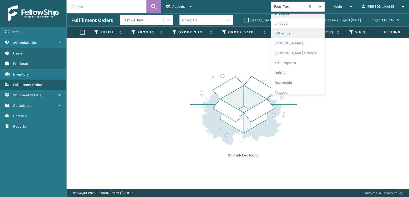
scroll to position [222, 0]
click at [314, 44] on div "Milliard Brands" at bounding box center [297, 45] width 53 height 10
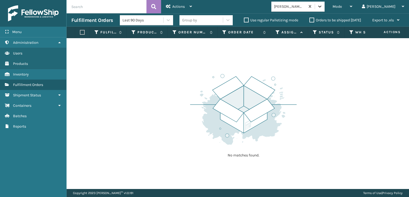
click at [322, 7] on icon at bounding box center [319, 6] width 5 height 5
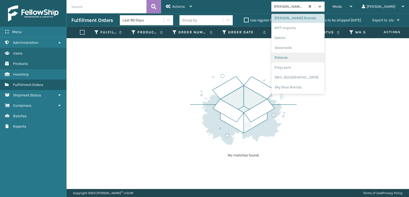
scroll to position [267, 0]
click at [306, 56] on div "SBYL USA" at bounding box center [297, 58] width 53 height 10
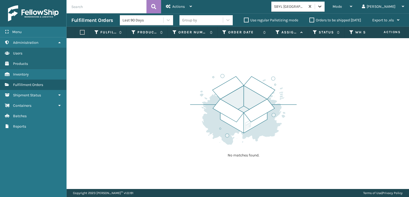
click at [322, 8] on icon at bounding box center [319, 6] width 5 height 5
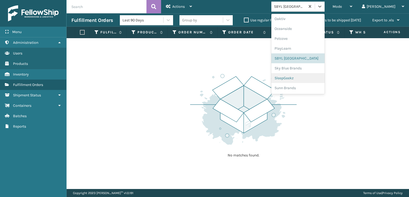
click at [311, 77] on div "SleepGeekz" at bounding box center [297, 78] width 53 height 10
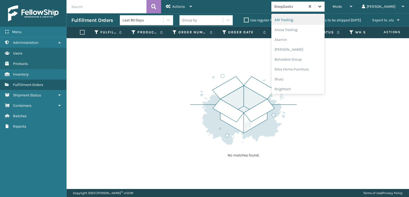
click at [325, 10] on div at bounding box center [320, 7] width 10 height 10
click at [173, 95] on div "No matches found." at bounding box center [238, 113] width 342 height 150
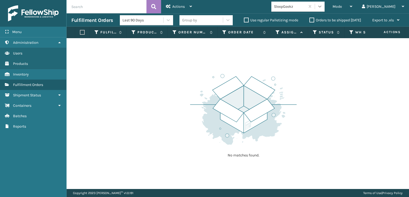
click at [322, 5] on icon at bounding box center [319, 6] width 5 height 5
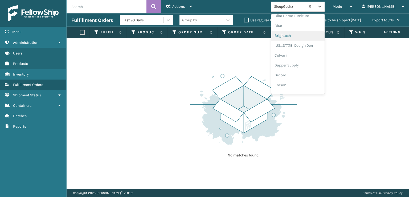
scroll to position [80, 0]
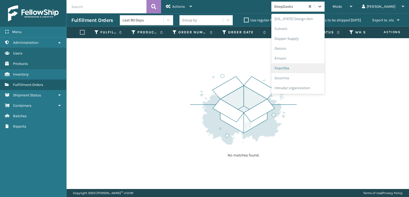
click at [304, 68] on div "FoamTex" at bounding box center [297, 68] width 53 height 10
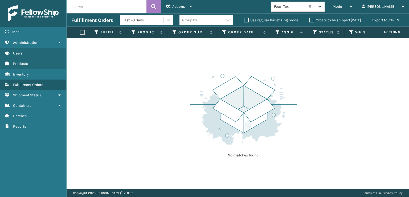
click at [322, 6] on icon at bounding box center [319, 6] width 5 height 5
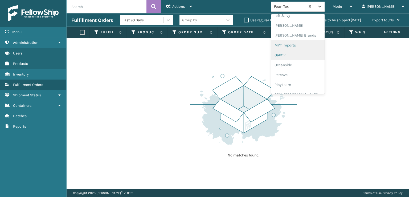
scroll to position [222, 0]
click at [306, 44] on div "Milliard Brands" at bounding box center [297, 45] width 53 height 10
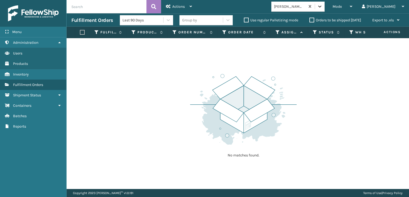
click at [322, 8] on icon at bounding box center [319, 6] width 5 height 5
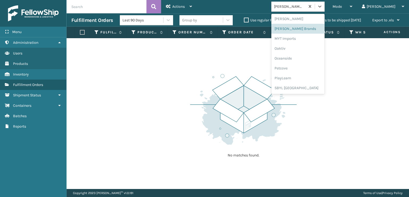
scroll to position [267, 0]
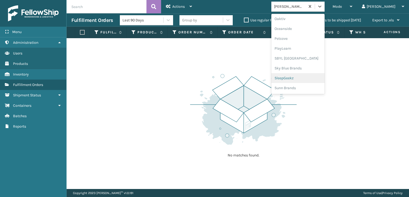
click at [309, 79] on div "SleepGeekz" at bounding box center [297, 78] width 53 height 10
click at [322, 8] on icon at bounding box center [319, 6] width 5 height 5
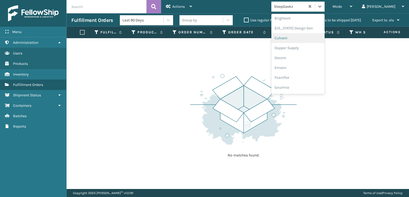
scroll to position [80, 0]
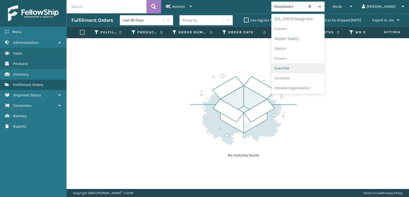
click at [307, 68] on div "FoamTex" at bounding box center [297, 68] width 53 height 10
click at [322, 9] on icon at bounding box center [319, 6] width 5 height 5
click at [302, 86] on div "FoamTex" at bounding box center [297, 86] width 53 height 10
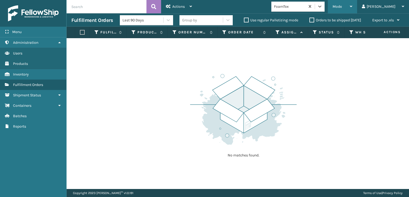
click at [342, 7] on span "Mode" at bounding box center [337, 6] width 9 height 5
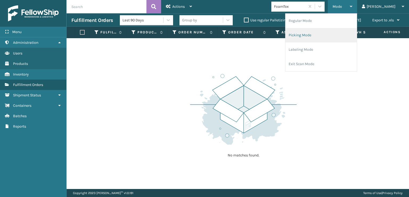
click at [323, 34] on li "Picking Mode" at bounding box center [320, 35] width 71 height 14
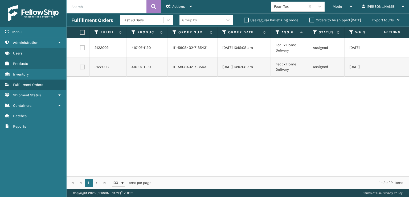
click at [83, 33] on label at bounding box center [81, 32] width 3 height 5
click at [80, 33] on input "checkbox" at bounding box center [80, 32] width 0 height 3
checkbox input "true"
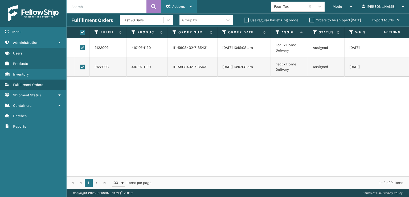
click at [174, 7] on span "Actions" at bounding box center [178, 6] width 13 height 5
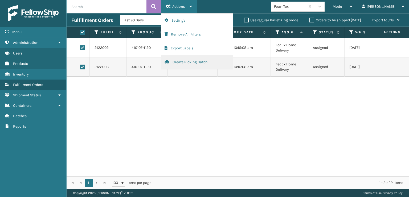
click at [189, 63] on button "Create Picking Batch" at bounding box center [196, 62] width 71 height 14
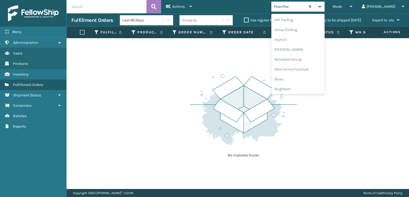
click at [322, 6] on icon at bounding box center [319, 6] width 5 height 5
click at [310, 85] on div "FoamTex" at bounding box center [297, 86] width 53 height 10
click at [325, 9] on div at bounding box center [320, 7] width 10 height 10
click at [303, 84] on div "FoamTex" at bounding box center [297, 86] width 53 height 10
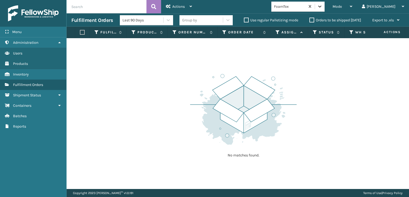
click at [322, 8] on icon at bounding box center [319, 6] width 5 height 5
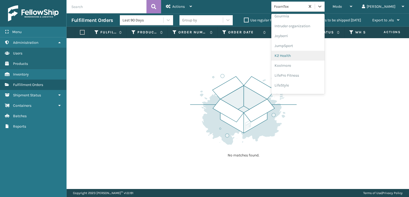
scroll to position [88, 0]
click at [311, 60] on div "FoamTex" at bounding box center [297, 60] width 53 height 10
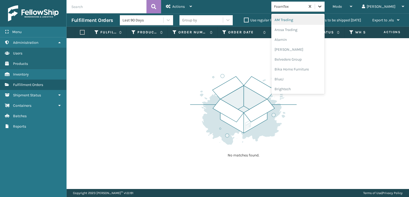
click at [325, 7] on div at bounding box center [320, 7] width 10 height 10
click at [306, 79] on div "SleepGeekz" at bounding box center [297, 78] width 53 height 10
click at [321, 6] on icon at bounding box center [319, 7] width 3 height 2
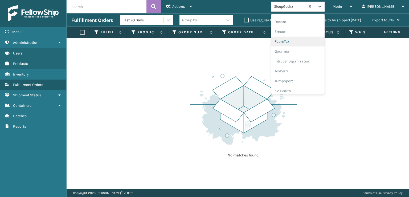
click at [307, 41] on div "FoamTex" at bounding box center [297, 41] width 53 height 10
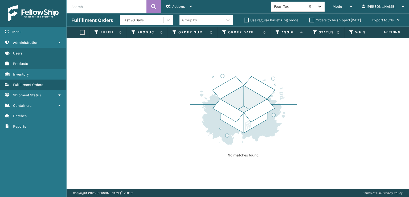
click at [322, 6] on icon at bounding box center [319, 6] width 5 height 5
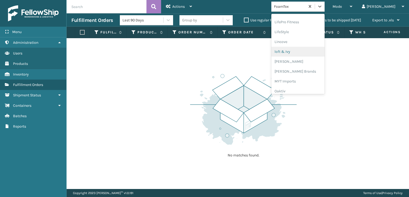
scroll to position [195, 0]
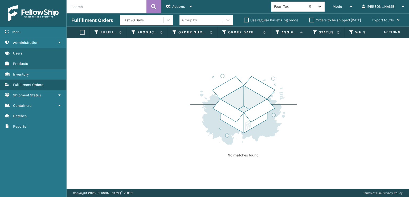
click at [322, 5] on icon at bounding box center [319, 6] width 5 height 5
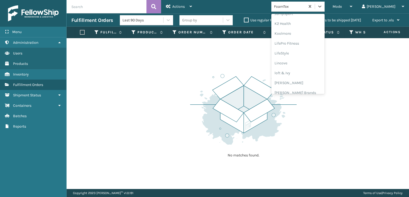
scroll to position [195, 0]
click at [311, 68] on div "Milliard Brands" at bounding box center [297, 71] width 53 height 10
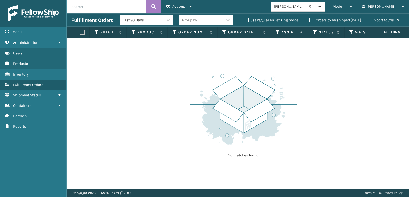
click at [322, 5] on icon at bounding box center [319, 6] width 5 height 5
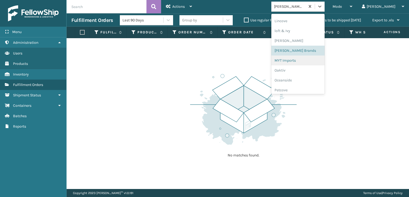
scroll to position [267, 0]
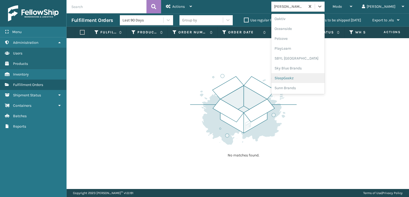
click at [305, 77] on div "SleepGeekz" at bounding box center [297, 78] width 53 height 10
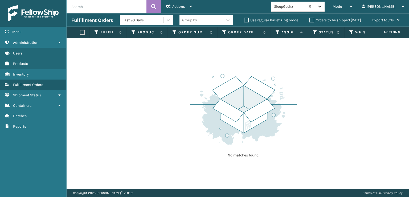
click at [325, 7] on div at bounding box center [320, 7] width 10 height 10
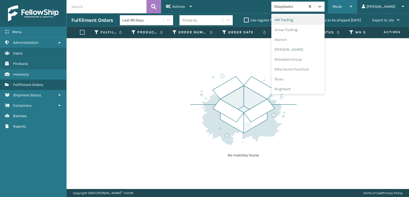
click at [342, 6] on span "Mode" at bounding box center [337, 6] width 9 height 5
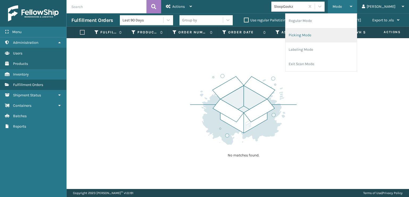
click at [315, 34] on li "Picking Mode" at bounding box center [320, 35] width 71 height 14
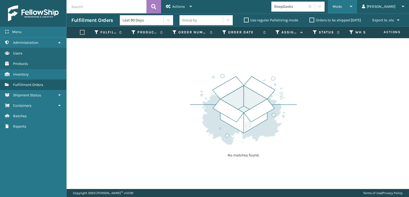
click at [353, 6] on div "Mode Regular Mode Picking Mode Labeling Mode Exit Scan Mode" at bounding box center [342, 6] width 29 height 13
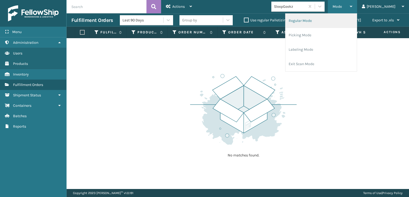
click at [329, 20] on li "Regular Mode" at bounding box center [320, 21] width 71 height 14
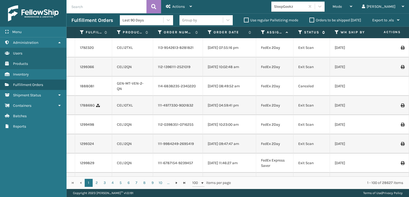
click at [300, 31] on icon at bounding box center [300, 32] width 4 height 5
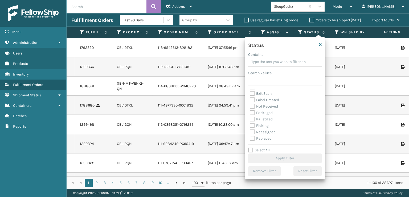
scroll to position [27, 0]
click at [253, 116] on label "Picking" at bounding box center [259, 116] width 19 height 5
click at [250, 116] on input "Picking" at bounding box center [250, 114] width 0 height 3
checkbox input "true"
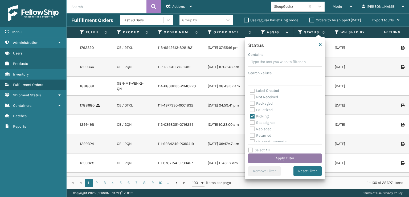
click at [273, 157] on button "Apply Filter" at bounding box center [284, 158] width 73 height 10
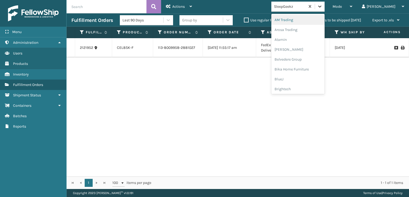
click at [322, 9] on icon at bounding box center [319, 6] width 5 height 5
click at [311, 77] on div "SleepGeekz" at bounding box center [297, 78] width 53 height 10
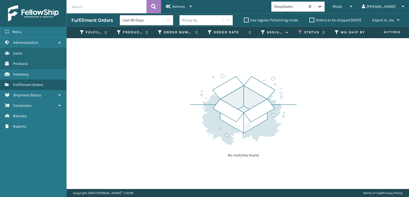
click at [321, 6] on icon at bounding box center [319, 7] width 3 height 2
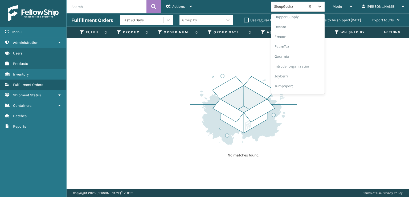
scroll to position [107, 0]
click at [306, 41] on div "FoamTex" at bounding box center [297, 41] width 53 height 10
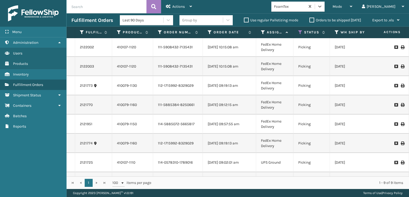
scroll to position [0, 0]
click at [322, 6] on icon at bounding box center [319, 6] width 5 height 5
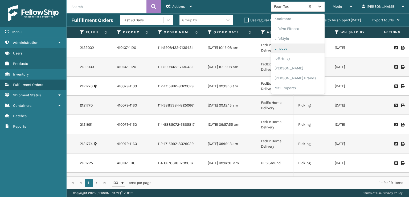
scroll to position [214, 0]
click at [308, 50] on div "Milliard Brands" at bounding box center [297, 52] width 53 height 10
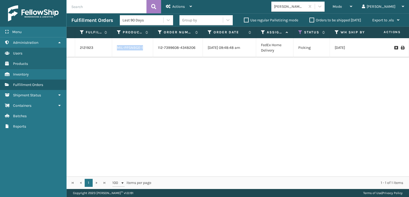
drag, startPoint x: 147, startPoint y: 50, endPoint x: 118, endPoint y: 46, distance: 29.8
click at [118, 46] on td "MIL-PPSNBGE-1" at bounding box center [132, 47] width 41 height 19
copy link "MIL-PPSNBGE-1"
click at [322, 5] on icon at bounding box center [319, 6] width 5 height 5
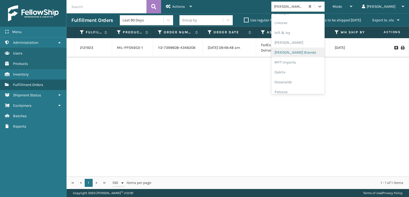
click at [301, 52] on div "Milliard Brands" at bounding box center [297, 52] width 53 height 10
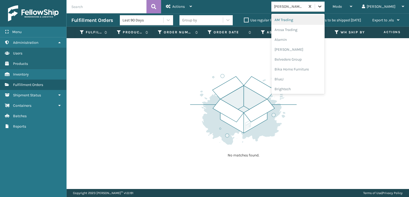
click at [322, 6] on icon at bounding box center [319, 6] width 5 height 5
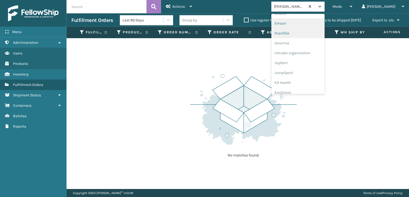
scroll to position [107, 0]
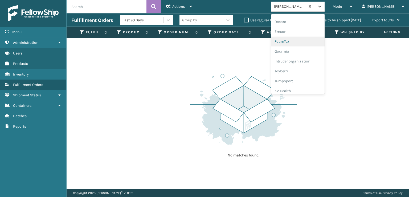
click at [303, 42] on div "FoamTex" at bounding box center [297, 41] width 53 height 10
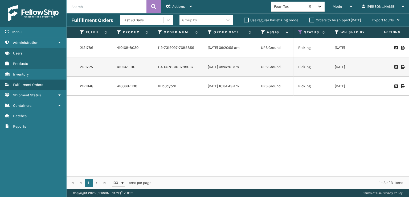
click at [322, 6] on icon at bounding box center [319, 6] width 5 height 5
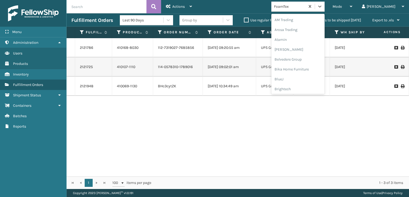
scroll to position [62, 0]
click at [304, 87] on div "FoamTex" at bounding box center [297, 86] width 53 height 10
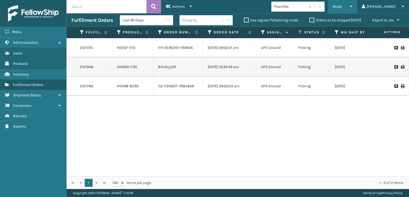
click at [342, 5] on span "Mode" at bounding box center [337, 6] width 9 height 5
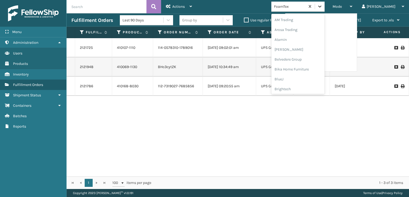
click at [325, 4] on div at bounding box center [320, 7] width 10 height 10
click at [310, 31] on div "FoamTex" at bounding box center [297, 33] width 53 height 10
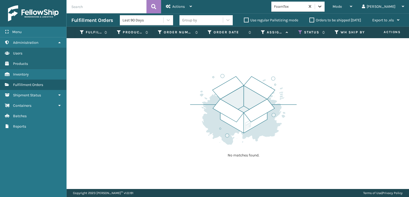
click at [322, 7] on icon at bounding box center [319, 6] width 5 height 5
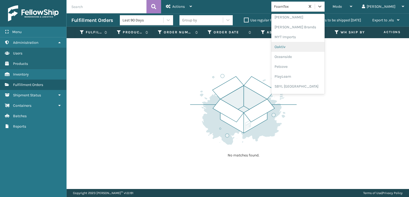
scroll to position [267, 0]
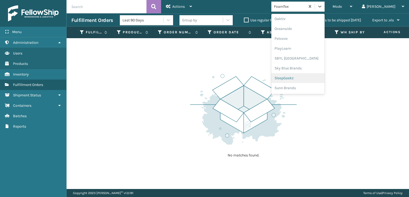
click at [310, 77] on div "SleepGeekz" at bounding box center [297, 78] width 53 height 10
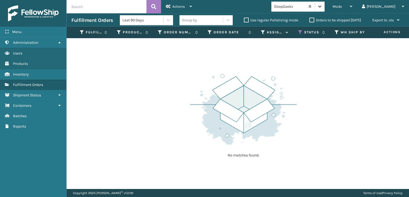
click at [322, 4] on icon at bounding box center [319, 6] width 5 height 5
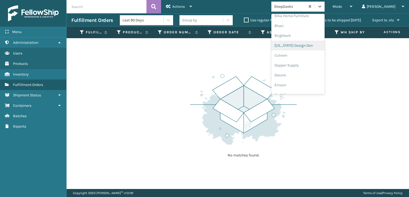
scroll to position [80, 0]
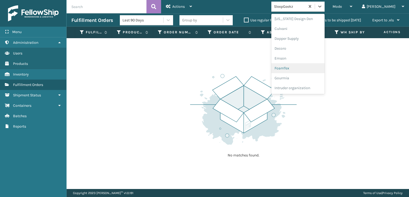
click at [308, 68] on div "FoamTex" at bounding box center [297, 68] width 53 height 10
click at [322, 7] on icon at bounding box center [319, 6] width 5 height 5
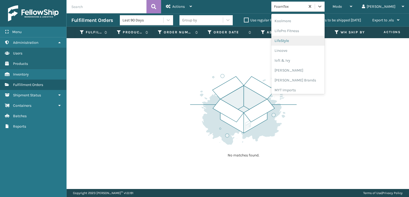
scroll to position [195, 0]
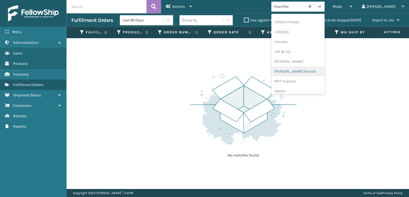
click at [307, 71] on div "Milliard Brands" at bounding box center [297, 71] width 53 height 10
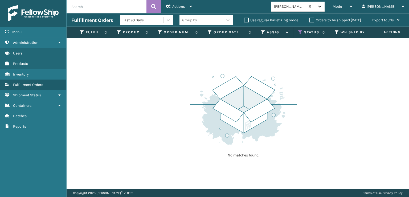
click at [325, 9] on div at bounding box center [320, 7] width 10 height 10
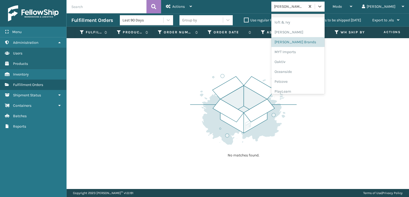
scroll to position [248, 0]
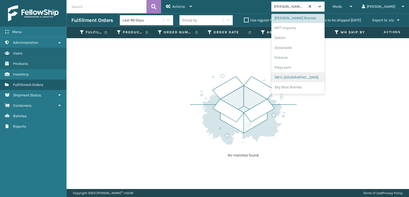
click at [311, 75] on div "SBYL USA" at bounding box center [297, 77] width 53 height 10
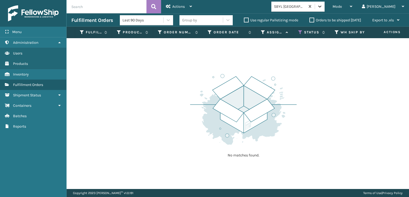
click at [322, 8] on icon at bounding box center [319, 6] width 5 height 5
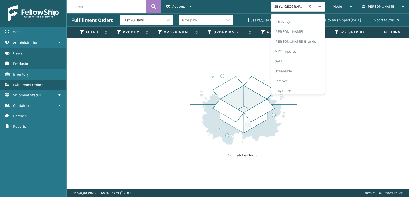
scroll to position [267, 0]
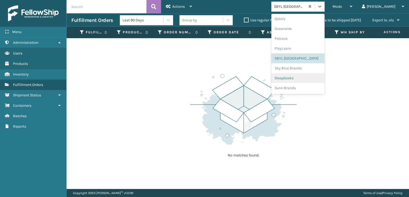
click at [306, 78] on div "SleepGeekz" at bounding box center [297, 78] width 53 height 10
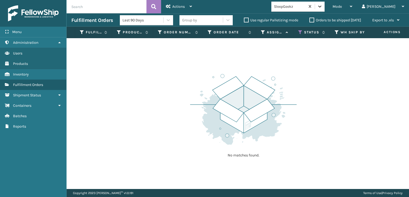
click at [321, 6] on icon at bounding box center [319, 7] width 3 height 2
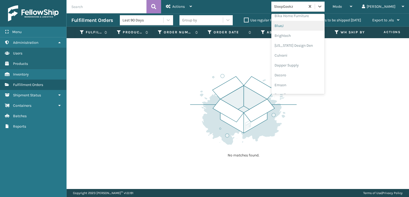
scroll to position [80, 0]
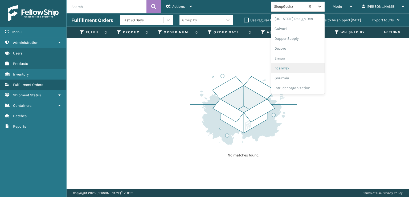
click at [305, 69] on div "FoamTex" at bounding box center [297, 68] width 53 height 10
click at [322, 7] on icon at bounding box center [319, 6] width 5 height 5
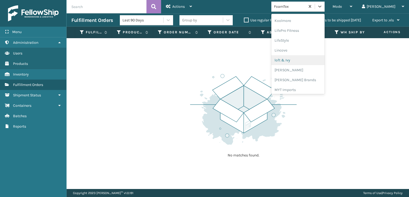
scroll to position [195, 0]
click at [307, 71] on div "Milliard Brands" at bounding box center [297, 71] width 53 height 10
click at [322, 7] on icon at bounding box center [319, 6] width 5 height 5
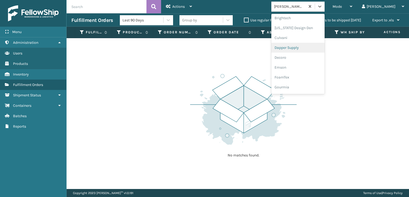
scroll to position [80, 0]
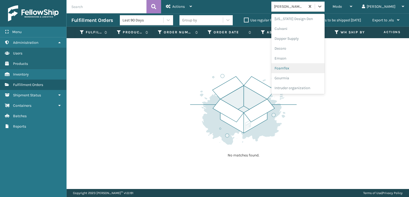
click at [309, 68] on div "FoamTex" at bounding box center [297, 68] width 53 height 10
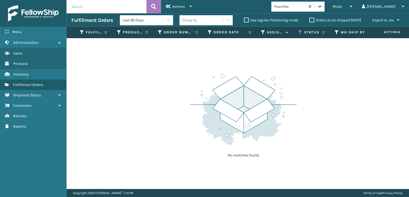
click at [322, 7] on icon at bounding box center [319, 6] width 5 height 5
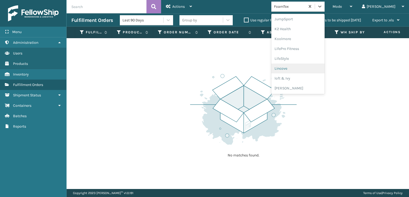
scroll to position [195, 0]
click at [308, 69] on div "Milliard Brands" at bounding box center [297, 71] width 53 height 10
click at [322, 8] on icon at bounding box center [319, 6] width 5 height 5
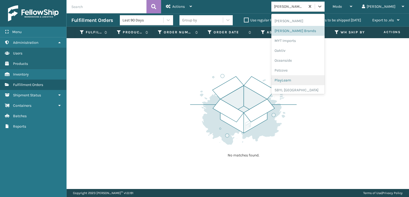
scroll to position [267, 0]
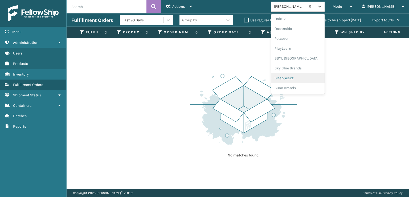
click at [307, 77] on div "SleepGeekz" at bounding box center [297, 78] width 53 height 10
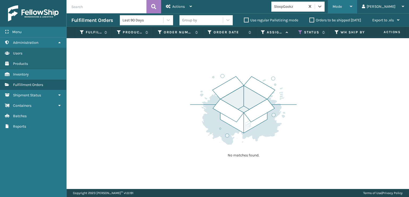
click at [342, 5] on span "Mode" at bounding box center [337, 6] width 9 height 5
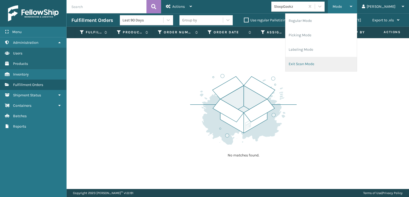
click at [318, 65] on li "Exit Scan Mode" at bounding box center [320, 64] width 71 height 14
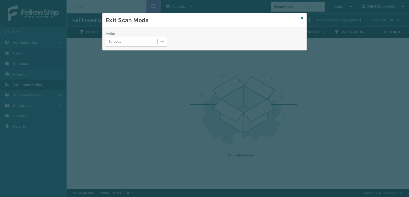
click at [161, 43] on icon at bounding box center [162, 41] width 5 height 5
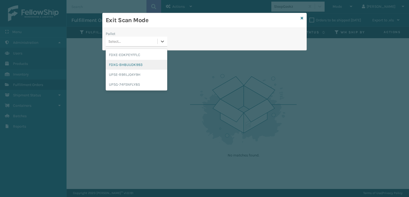
click at [133, 62] on div "FDXG-BH8UUDK993" at bounding box center [137, 65] width 62 height 10
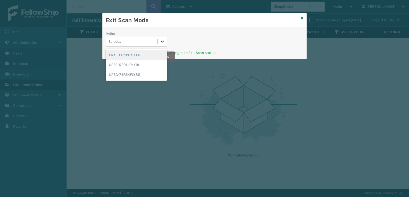
click at [162, 42] on icon at bounding box center [162, 41] width 3 height 2
click at [132, 72] on div "UPSG-74FSNFLY85" at bounding box center [137, 75] width 62 height 10
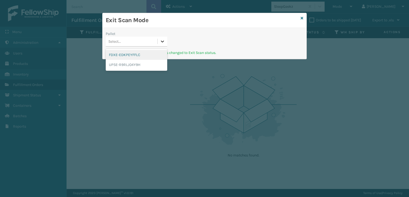
click at [164, 41] on icon at bounding box center [162, 41] width 3 height 2
click at [126, 66] on div "UPSE-R9RLJ04Y9H" at bounding box center [137, 65] width 62 height 10
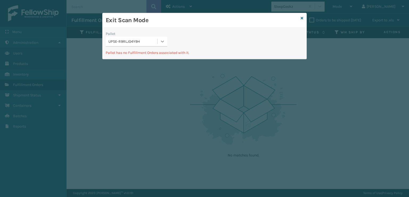
click at [162, 42] on icon at bounding box center [162, 41] width 5 height 5
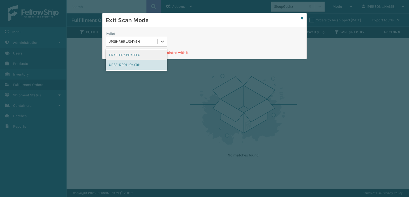
click at [144, 56] on div "FDXE-EDKPEYFFLC" at bounding box center [137, 55] width 62 height 10
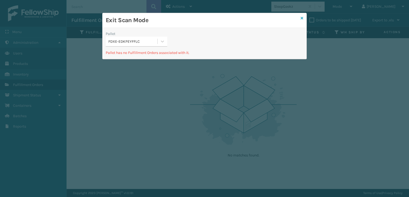
click at [301, 18] on icon at bounding box center [302, 18] width 3 height 4
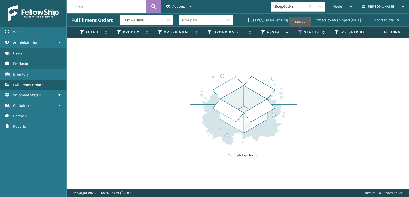
click at [300, 30] on icon at bounding box center [300, 32] width 4 height 5
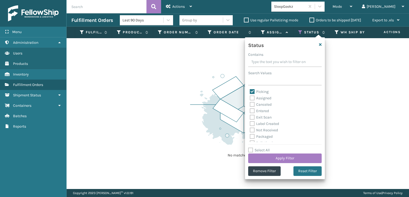
click at [253, 90] on label "Picking" at bounding box center [259, 91] width 19 height 5
click at [250, 90] on input "Picking" at bounding box center [250, 89] width 0 height 3
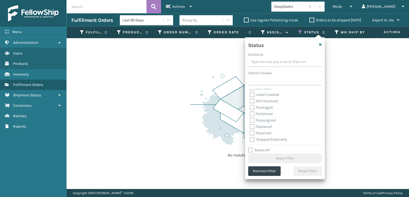
scroll to position [30, 0]
click at [251, 113] on label "Palletized" at bounding box center [261, 113] width 23 height 5
click at [250, 113] on input "Palletized" at bounding box center [250, 111] width 0 height 3
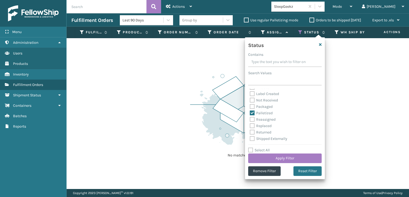
click at [252, 93] on label "Label Created" at bounding box center [264, 93] width 29 height 5
click at [250, 93] on input "Label Created" at bounding box center [250, 92] width 0 height 3
click at [278, 156] on button "Apply Filter" at bounding box center [284, 158] width 73 height 10
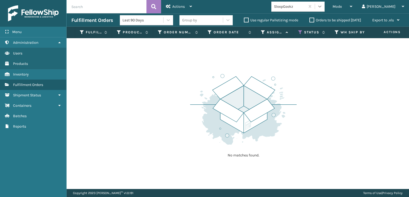
click at [322, 4] on icon at bounding box center [319, 6] width 5 height 5
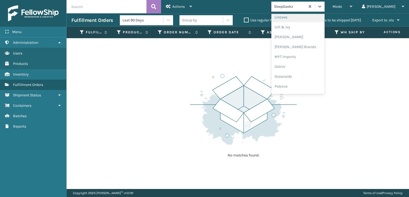
scroll to position [222, 0]
click at [310, 43] on div "Milliard Brands" at bounding box center [297, 45] width 53 height 10
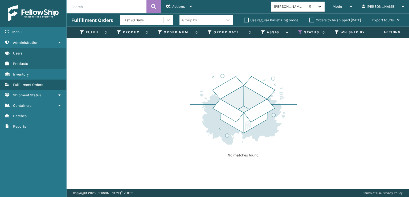
click at [321, 7] on icon at bounding box center [319, 7] width 3 height 2
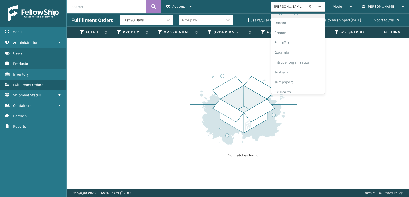
scroll to position [107, 0]
click at [308, 42] on div "FoamTex" at bounding box center [297, 41] width 53 height 10
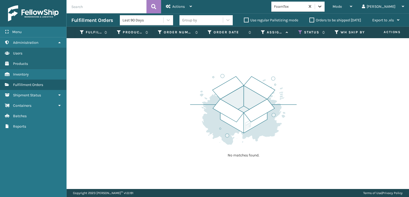
click at [322, 6] on icon at bounding box center [319, 6] width 5 height 5
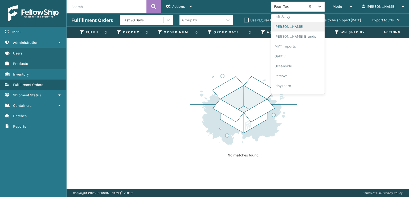
scroll to position [267, 0]
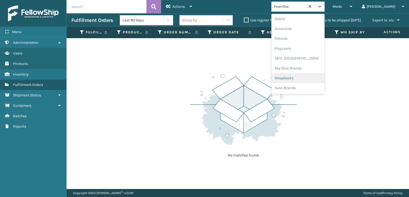
click at [308, 78] on div "SleepGeekz" at bounding box center [297, 78] width 53 height 10
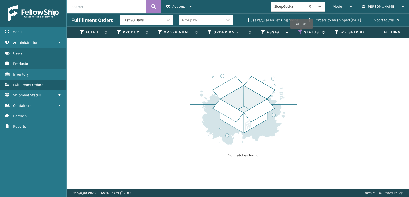
click at [301, 32] on icon at bounding box center [300, 32] width 4 height 5
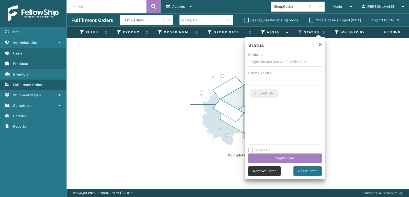
click at [259, 171] on button "Remove Filter" at bounding box center [264, 171] width 32 height 10
